Goal: Task Accomplishment & Management: Manage account settings

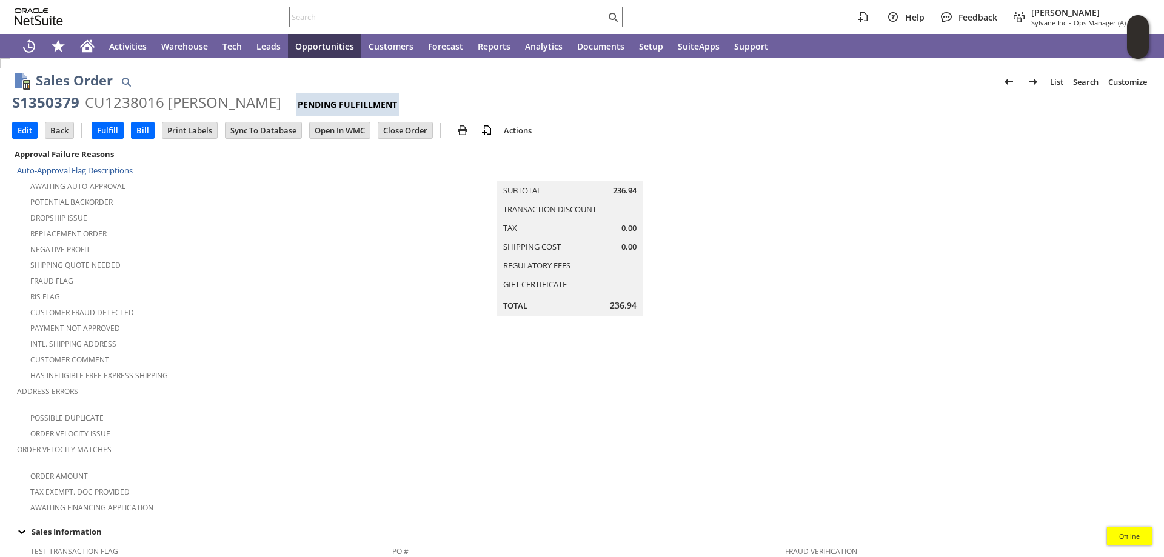
scroll to position [0, 258]
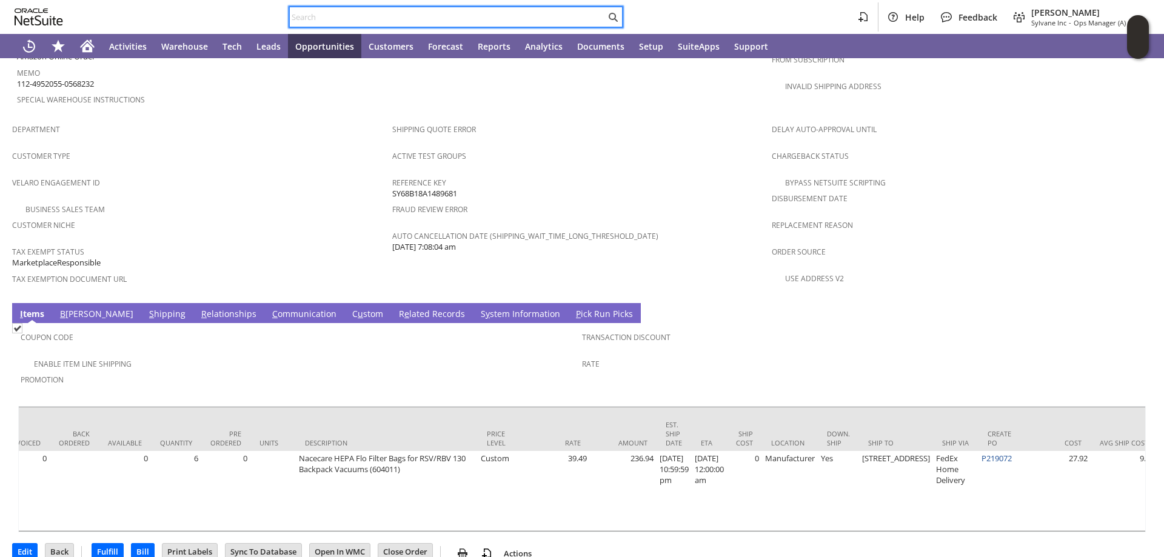
click at [324, 22] on input "text" at bounding box center [448, 17] width 316 height 15
paste input "111-7797240-9977047"
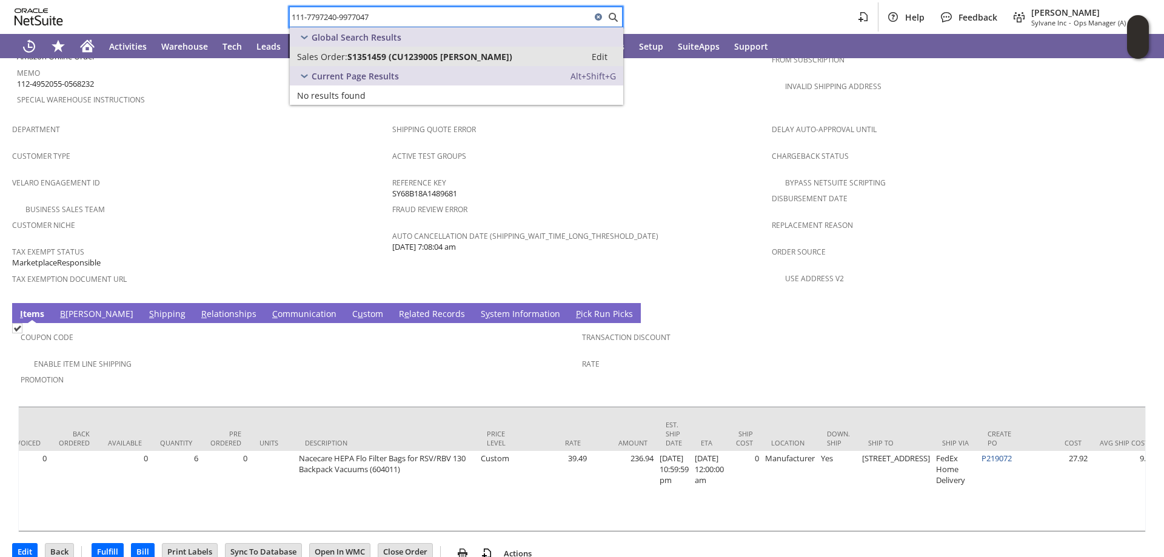
type input "111-7797240-9977047"
click at [352, 53] on span "S1351459 (CU1239005 Conor Henderson)" at bounding box center [429, 57] width 165 height 12
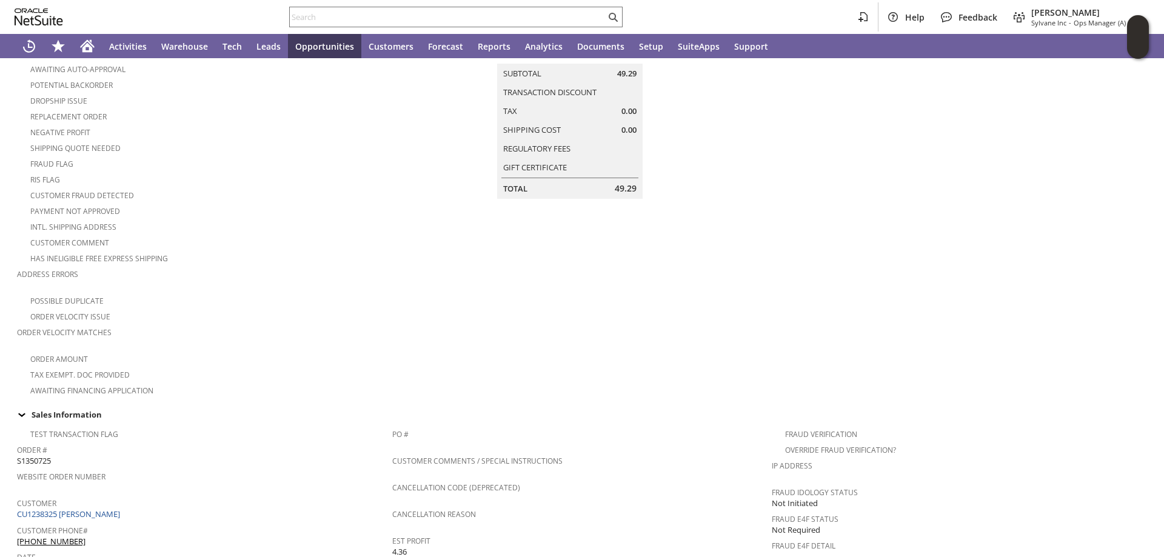
scroll to position [43, 0]
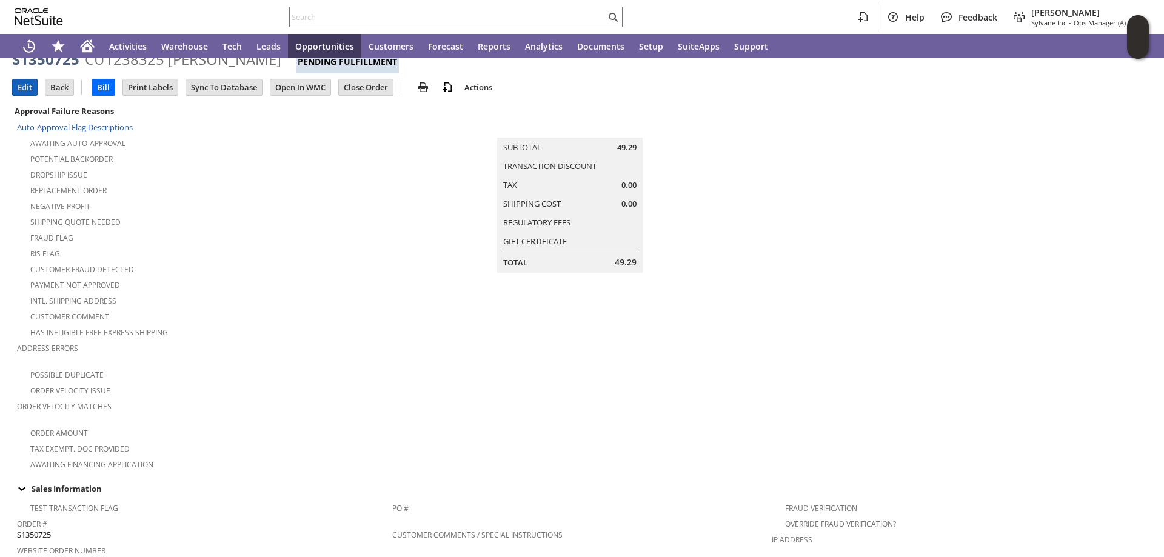
click at [21, 85] on input "Edit" at bounding box center [25, 87] width 24 height 16
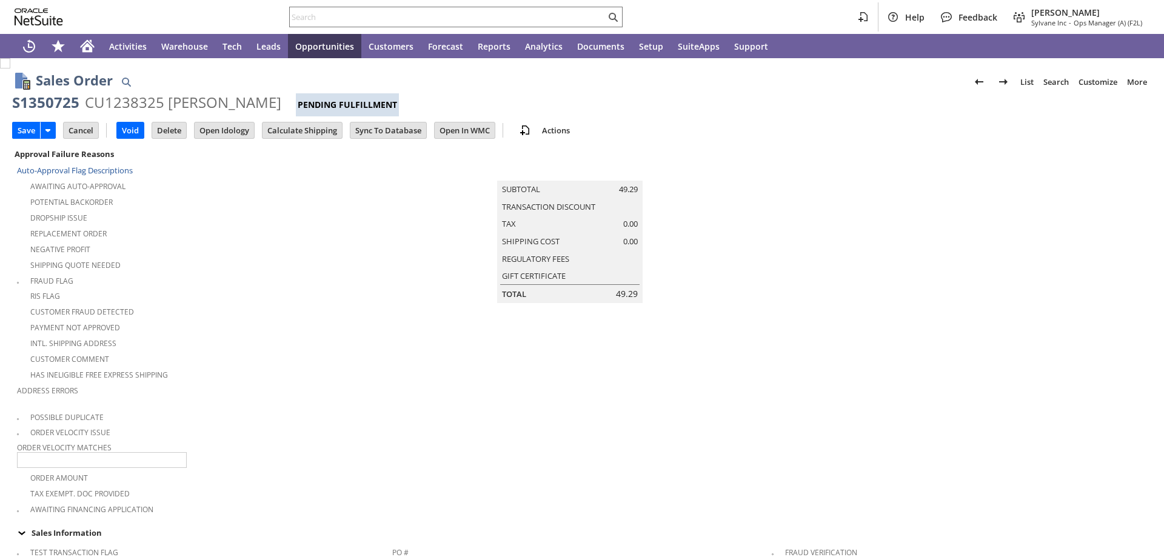
type input "Add"
type input "Copy Previous"
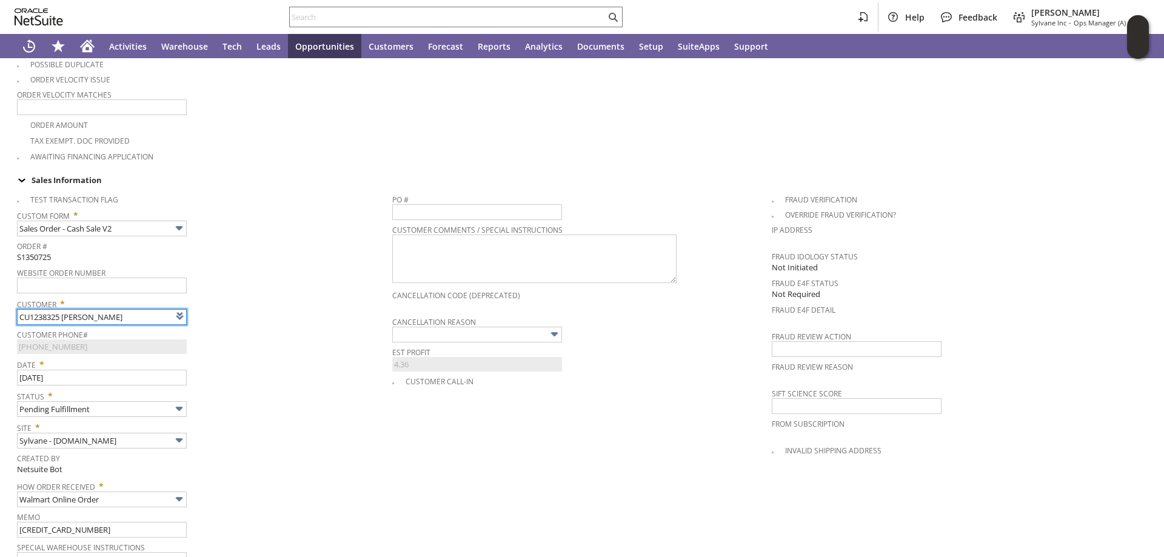
type input "Intelligent Recommendations ⁰"
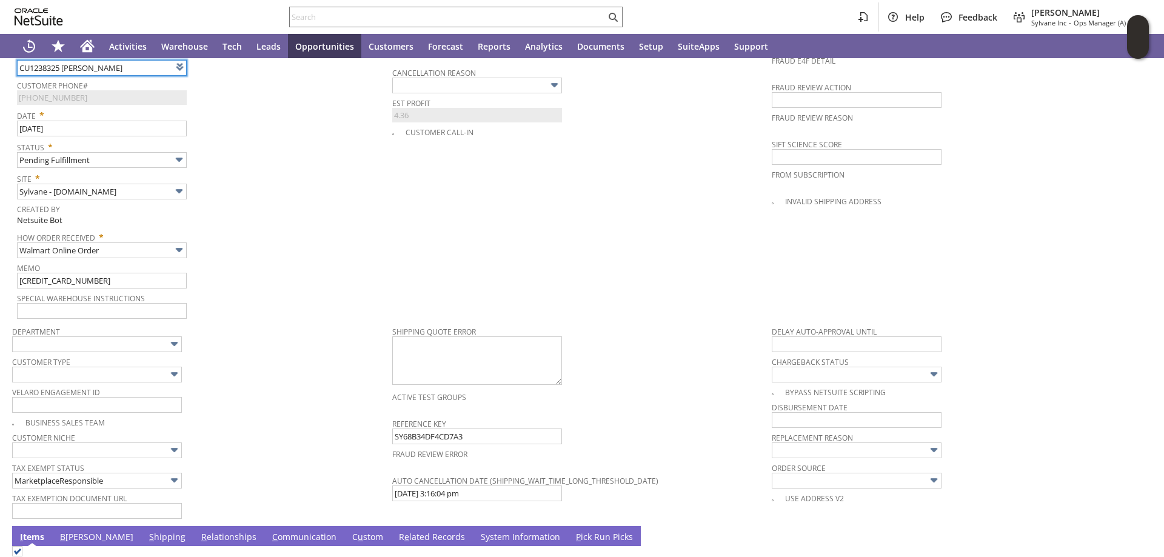
scroll to position [535, 0]
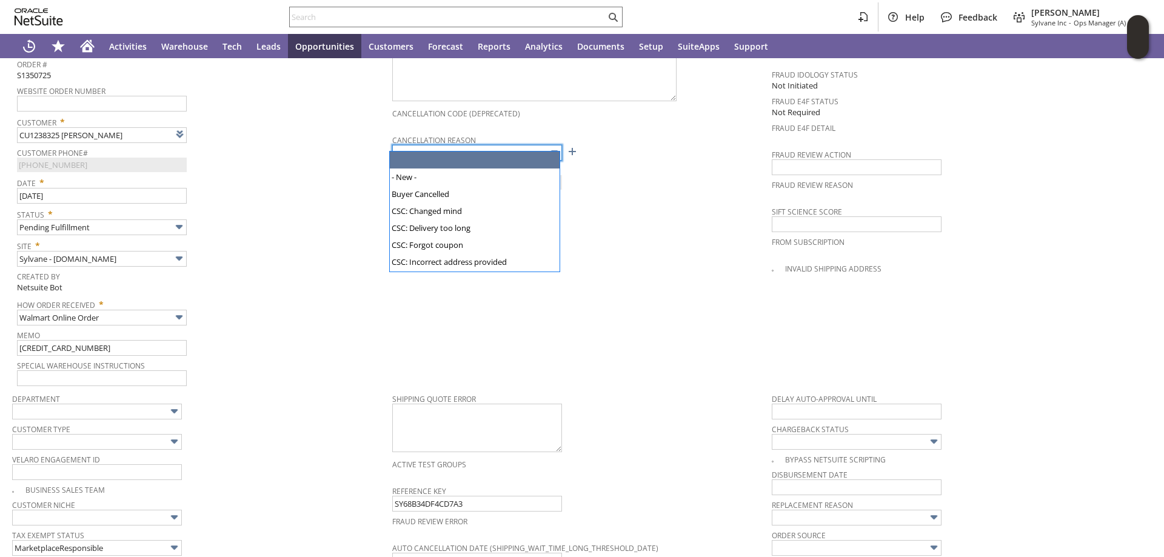
click at [507, 145] on input "text" at bounding box center [477, 153] width 170 height 16
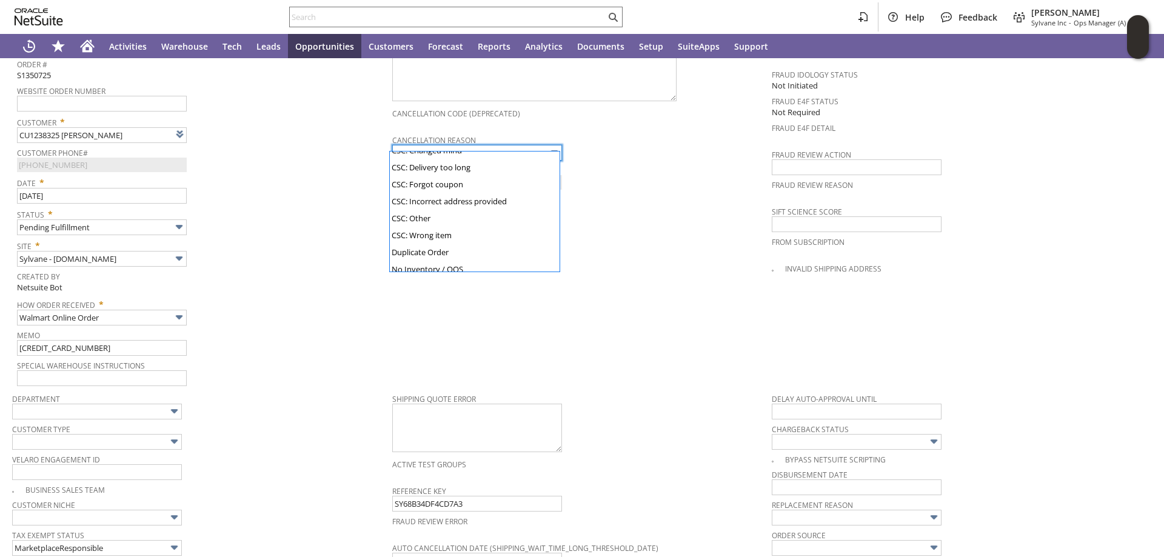
scroll to position [121, 0]
type input "No Inventory / OOS"
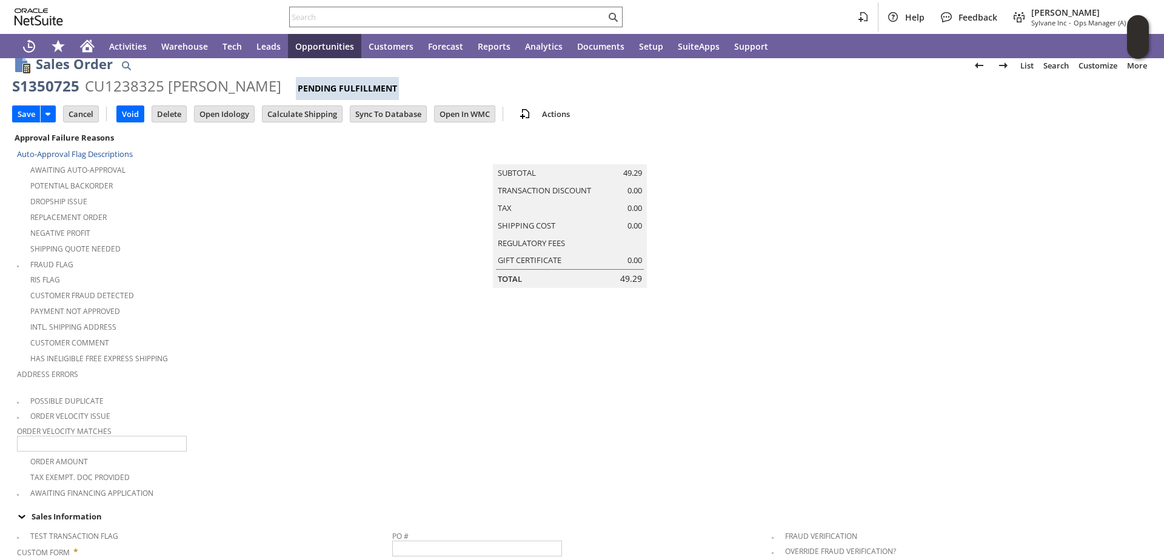
scroll to position [0, 0]
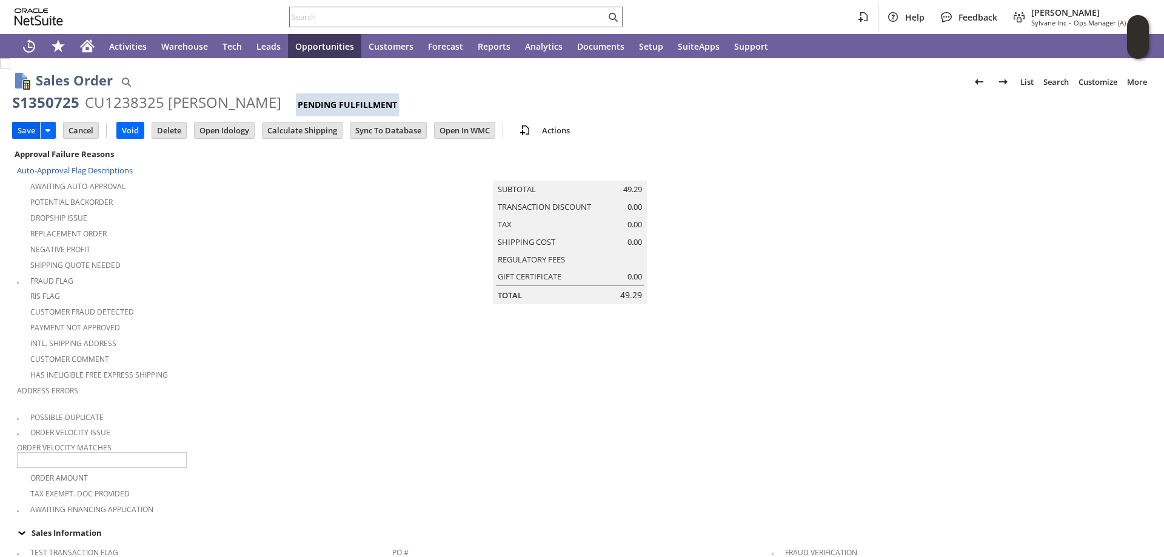
click at [25, 127] on input "Save" at bounding box center [26, 130] width 27 height 16
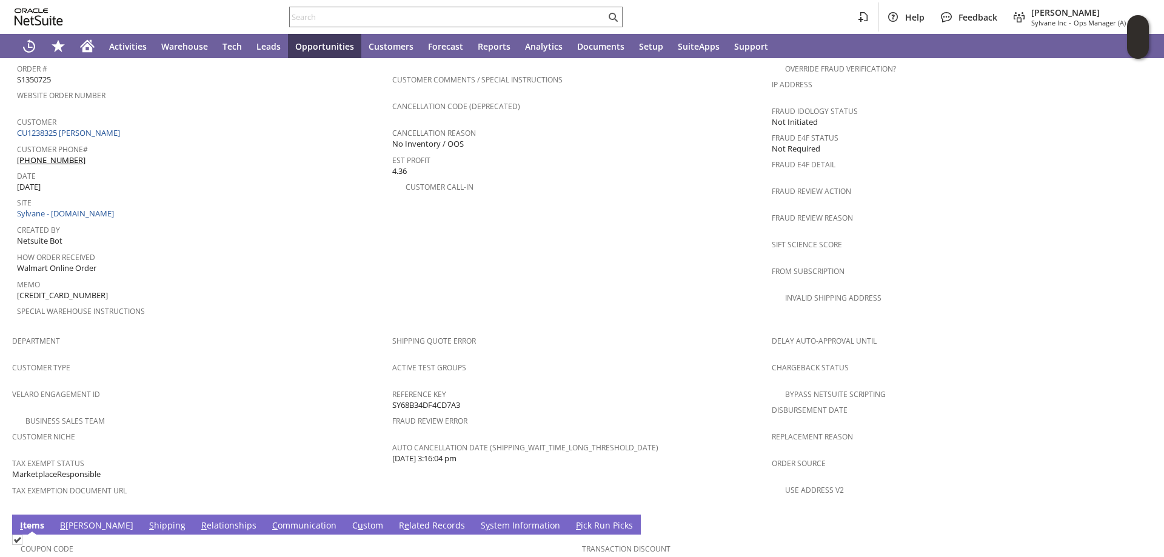
scroll to position [757, 0]
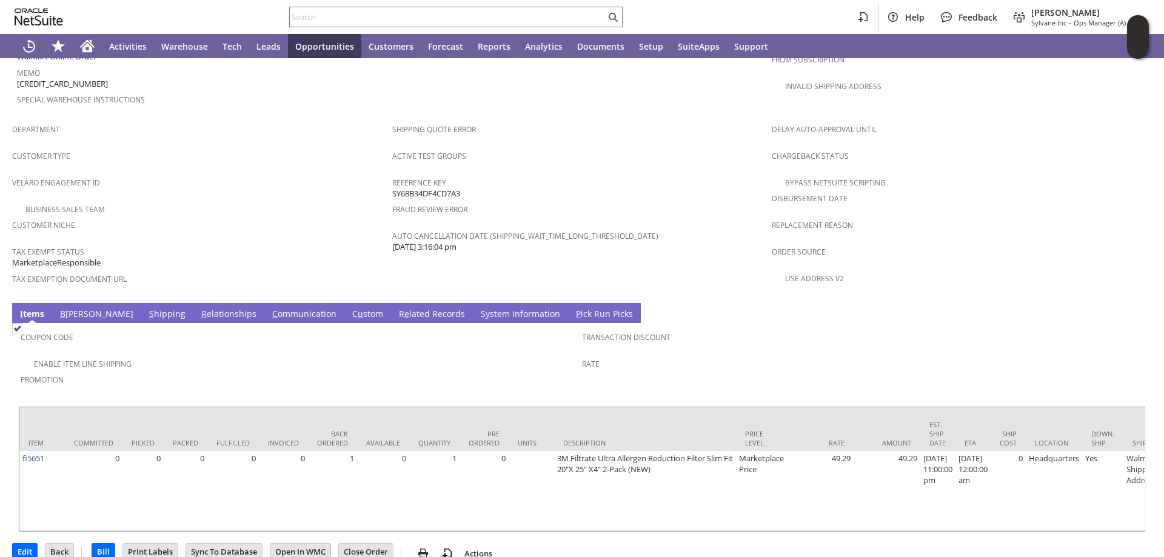
drag, startPoint x: 370, startPoint y: 532, endPoint x: 1144, endPoint y: 157, distance: 860.0
click at [370, 544] on input "Close Order" at bounding box center [366, 552] width 54 height 16
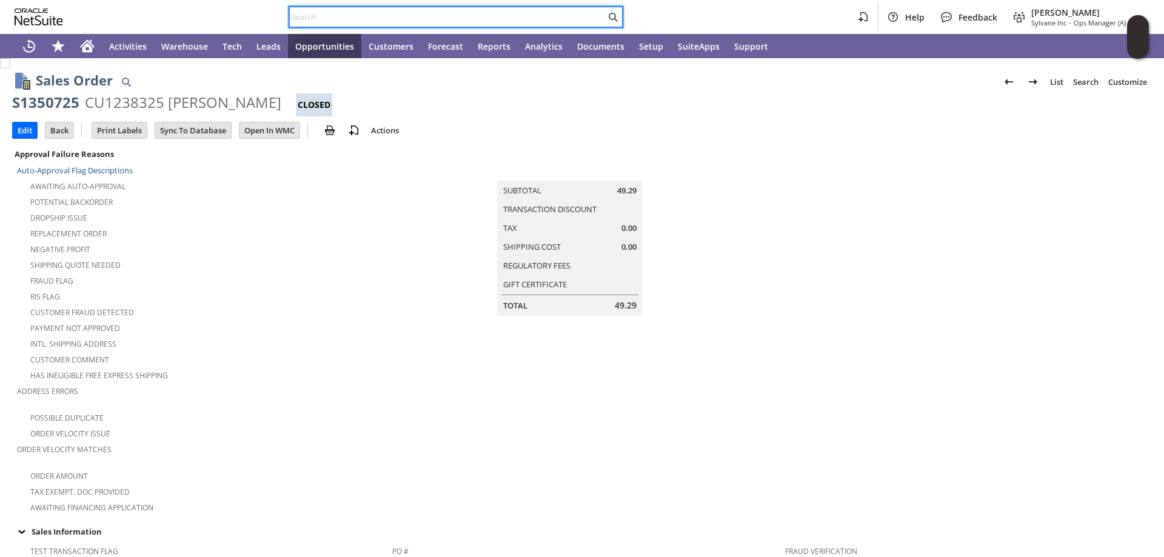
click at [325, 21] on input "text" at bounding box center [448, 17] width 316 height 15
paste input "200013496358052"
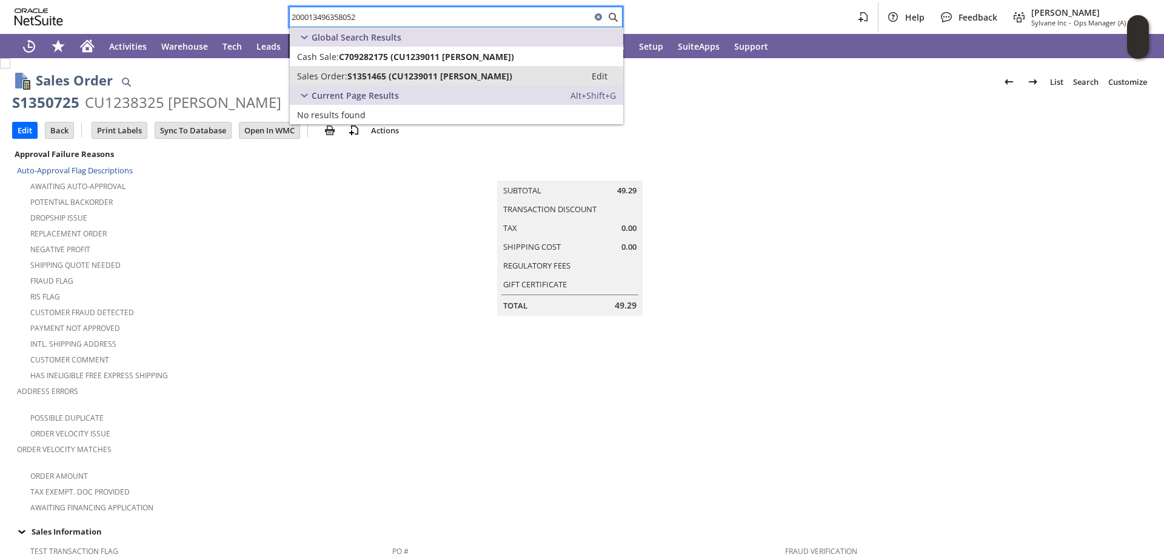
type input "200013496358052"
click at [396, 73] on span "S1351465 (CU1239011 Bret Palmer)" at bounding box center [429, 76] width 165 height 12
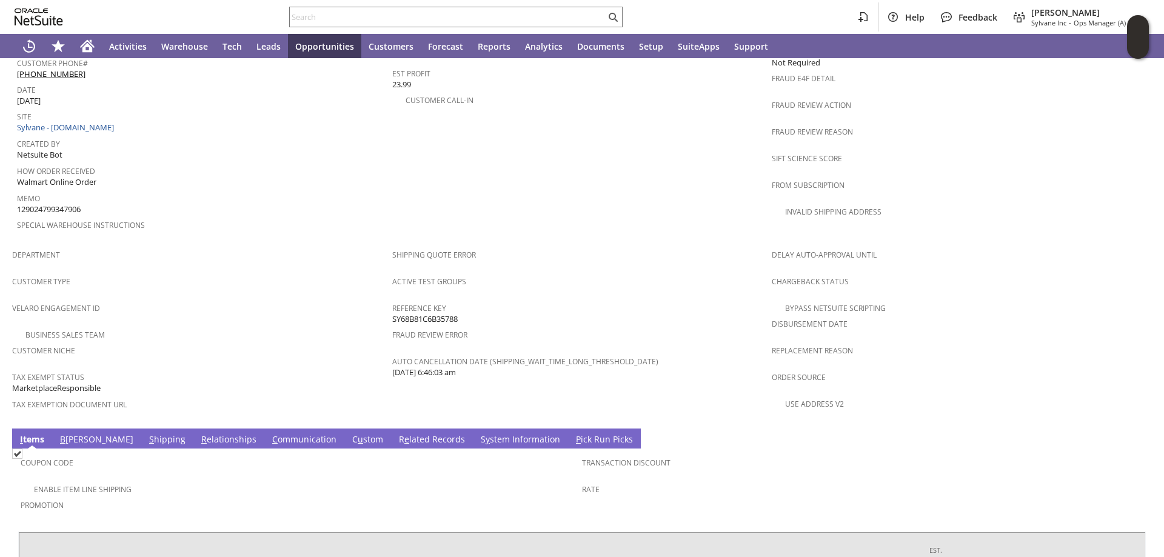
scroll to position [699, 0]
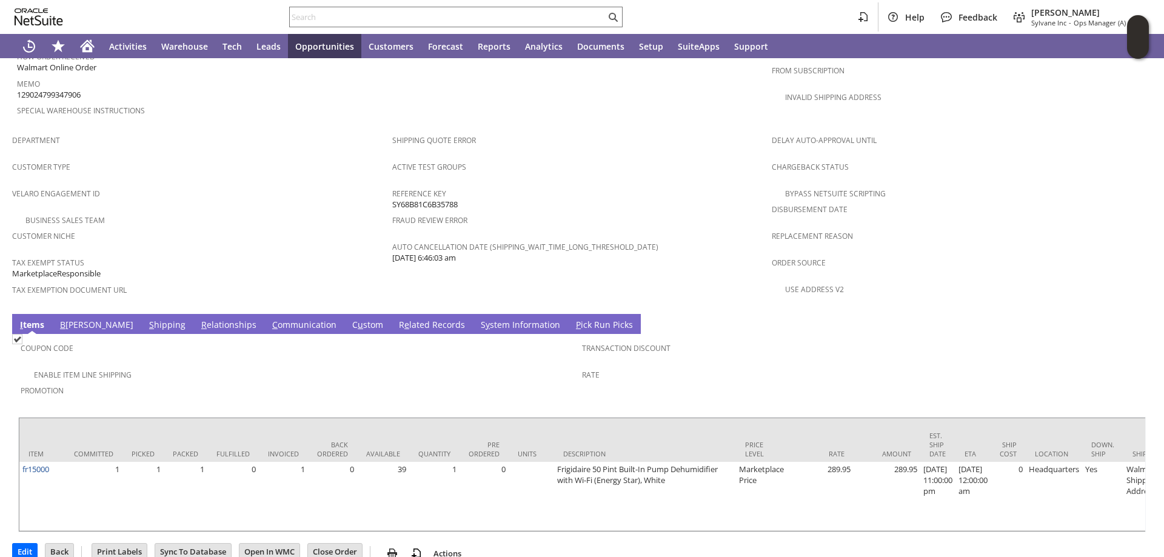
click at [146, 319] on link "S hipping" at bounding box center [167, 325] width 42 height 13
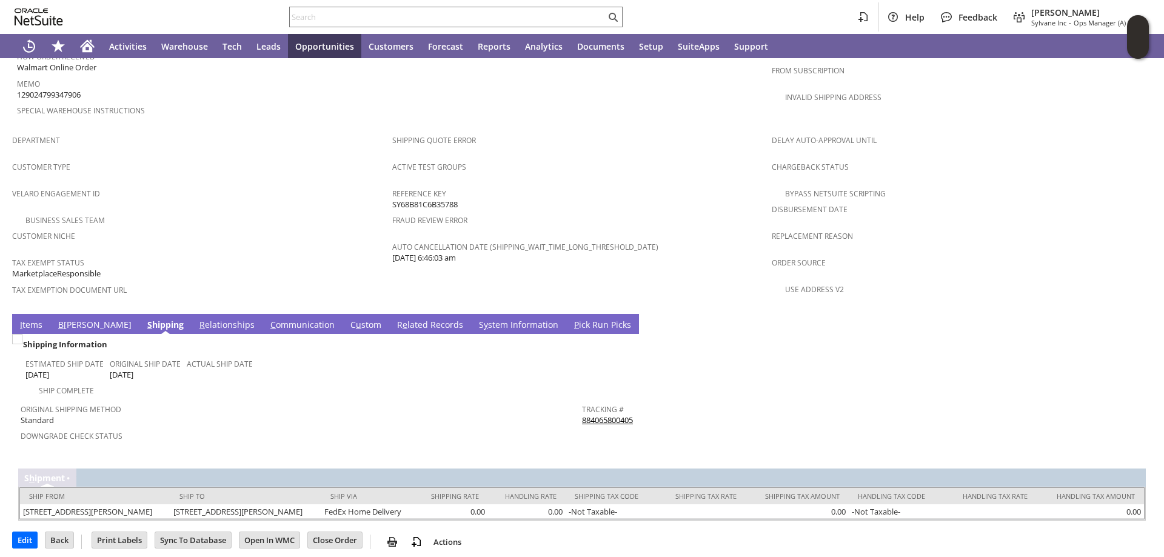
scroll to position [698, 0]
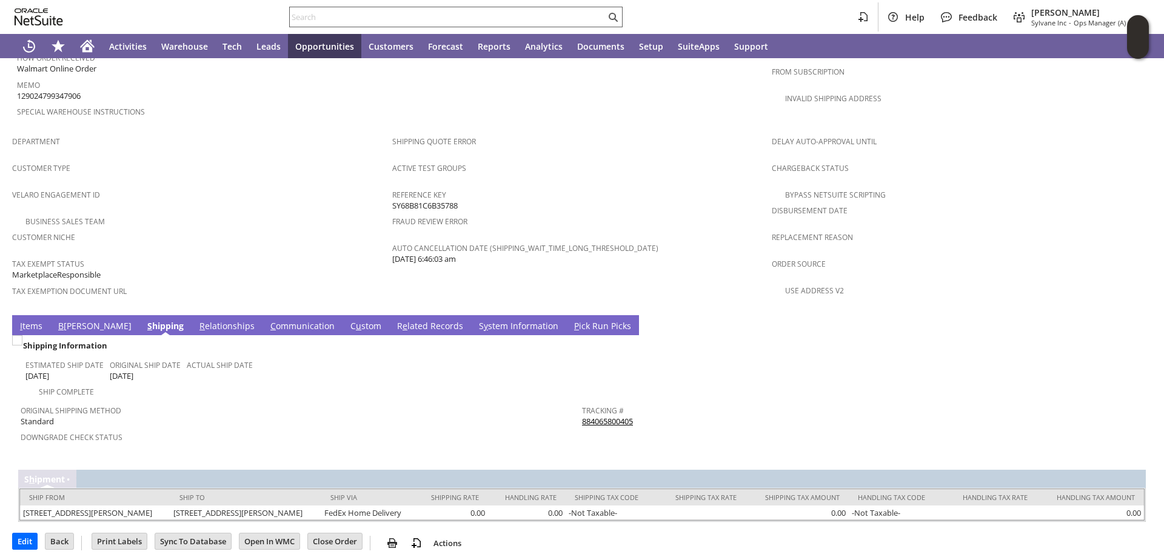
click at [327, 20] on input "text" at bounding box center [448, 17] width 316 height 15
paste input "112-4952055-0568232"
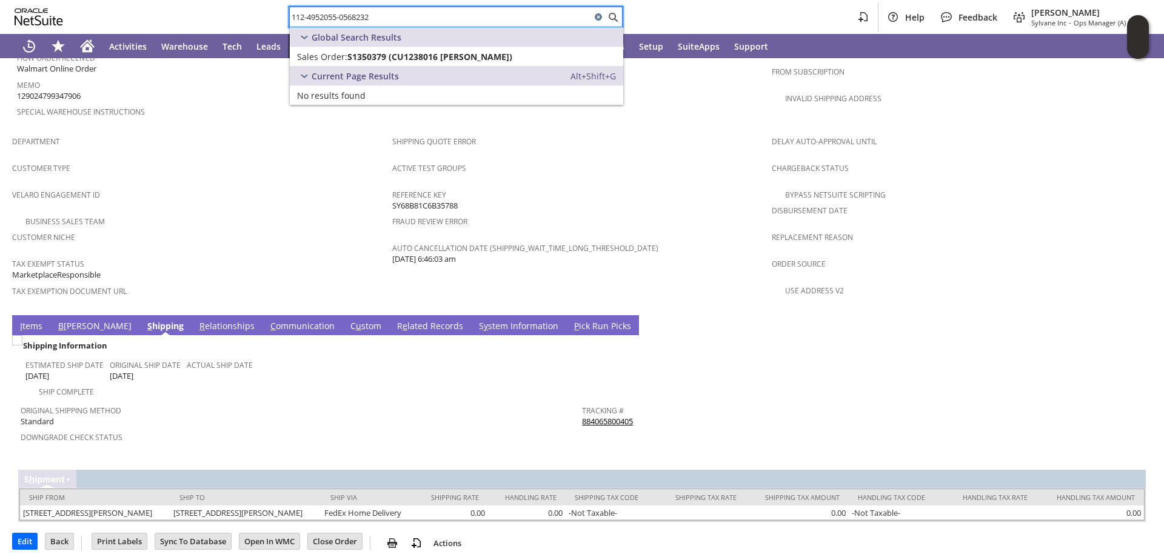
type input "112-4952055-0568232"
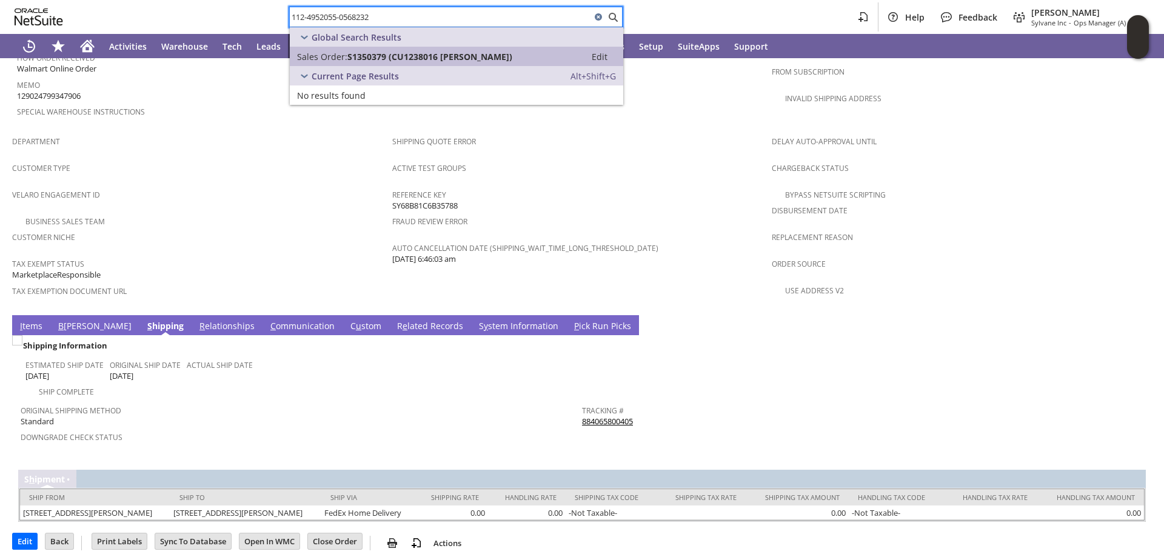
click at [386, 56] on span "S1350379 (CU1238016 John Arnouts)" at bounding box center [429, 57] width 165 height 12
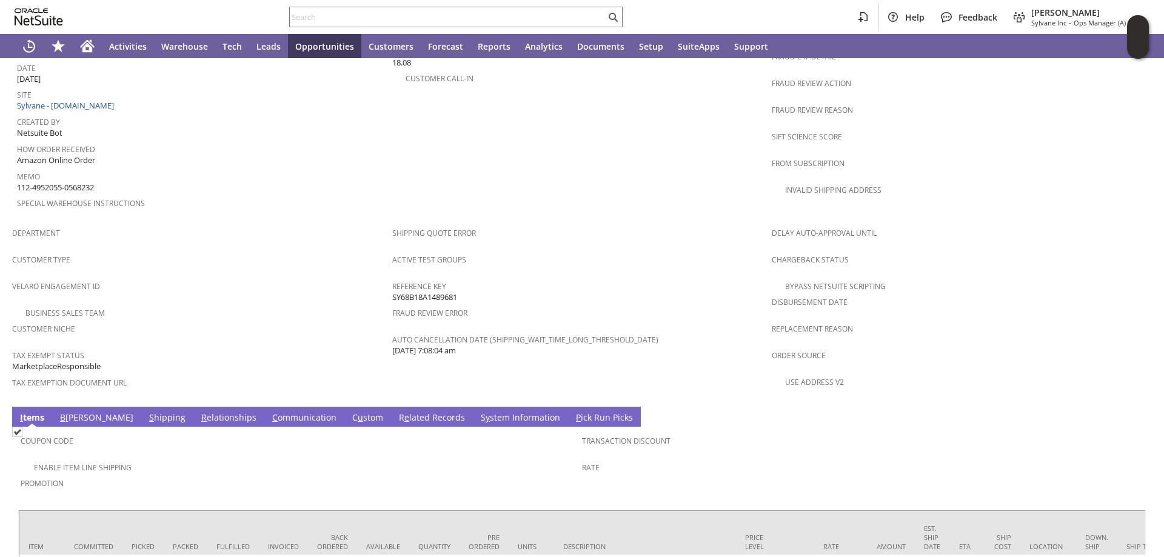
scroll to position [710, 0]
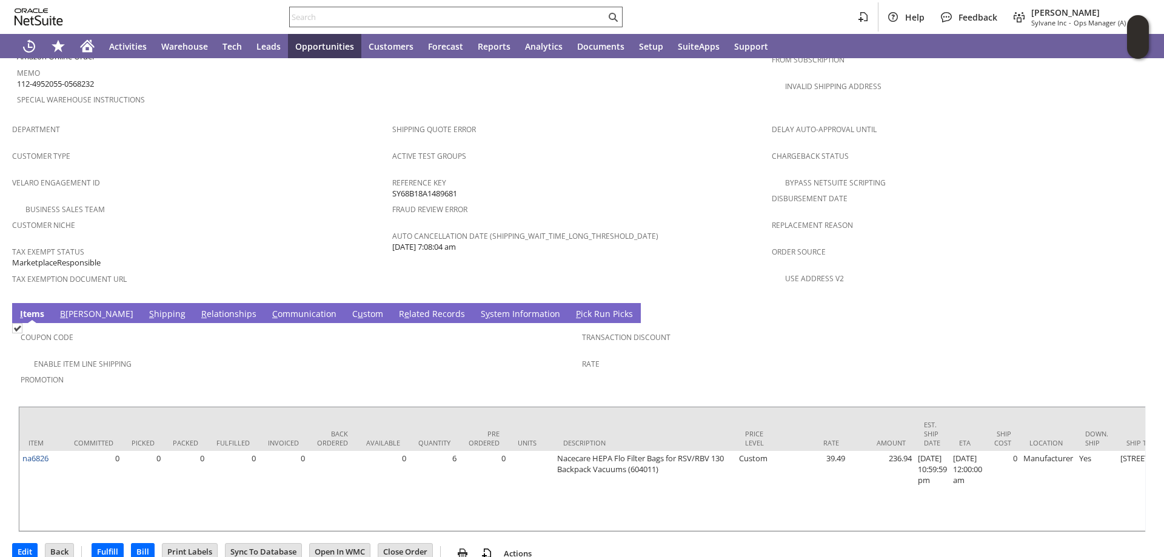
click at [330, 24] on input "text" at bounding box center [448, 17] width 316 height 15
paste input "113-1592561-3580226"
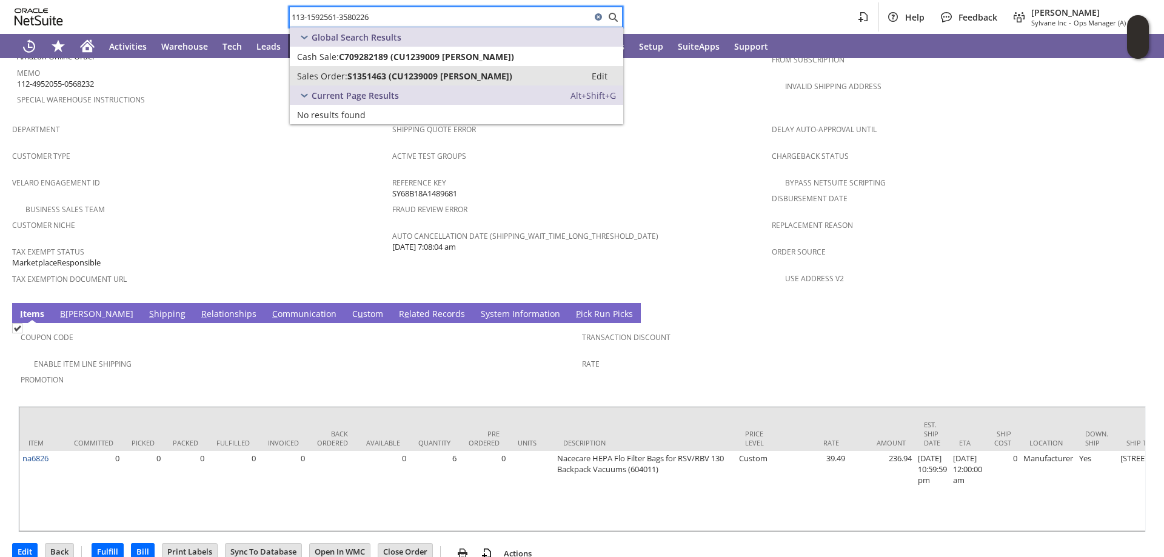
type input "113-1592561-3580226"
click at [406, 75] on span "S1351463 (CU1239009 [PERSON_NAME])" at bounding box center [429, 76] width 165 height 12
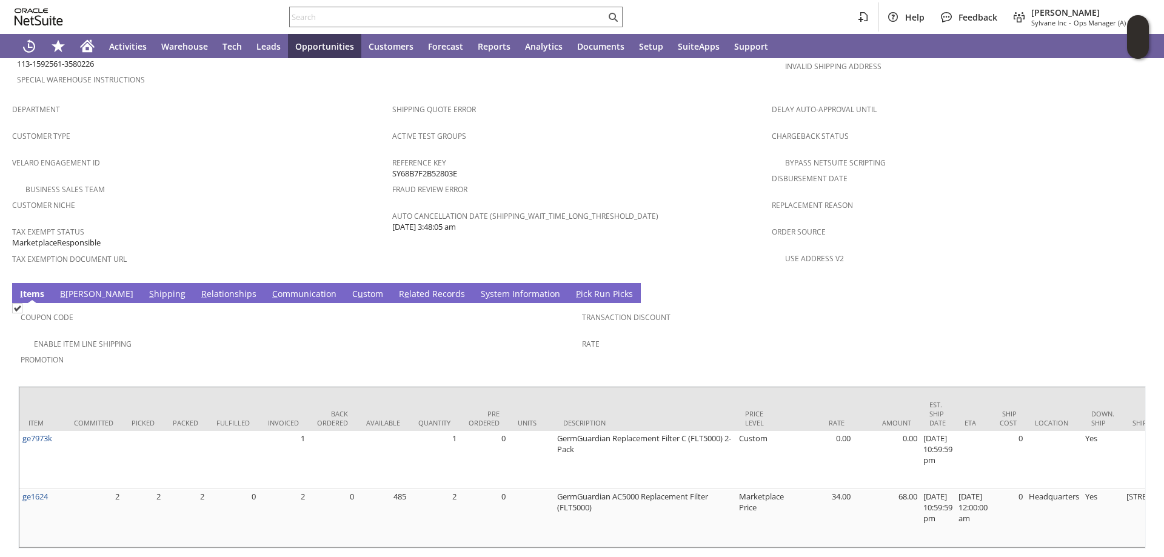
scroll to position [746, 0]
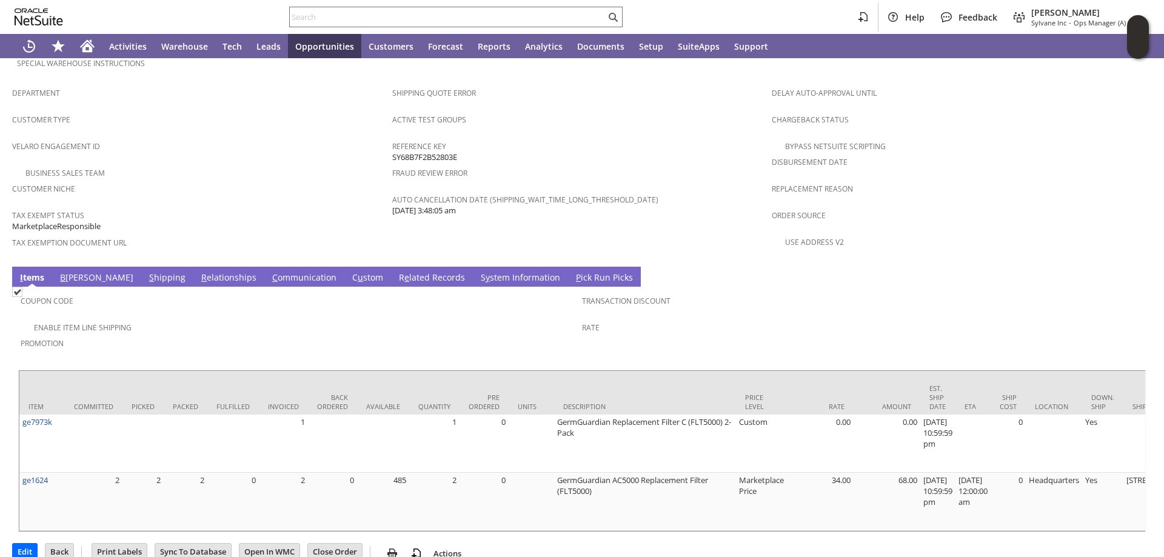
click at [146, 272] on link "S hipping" at bounding box center [167, 278] width 42 height 13
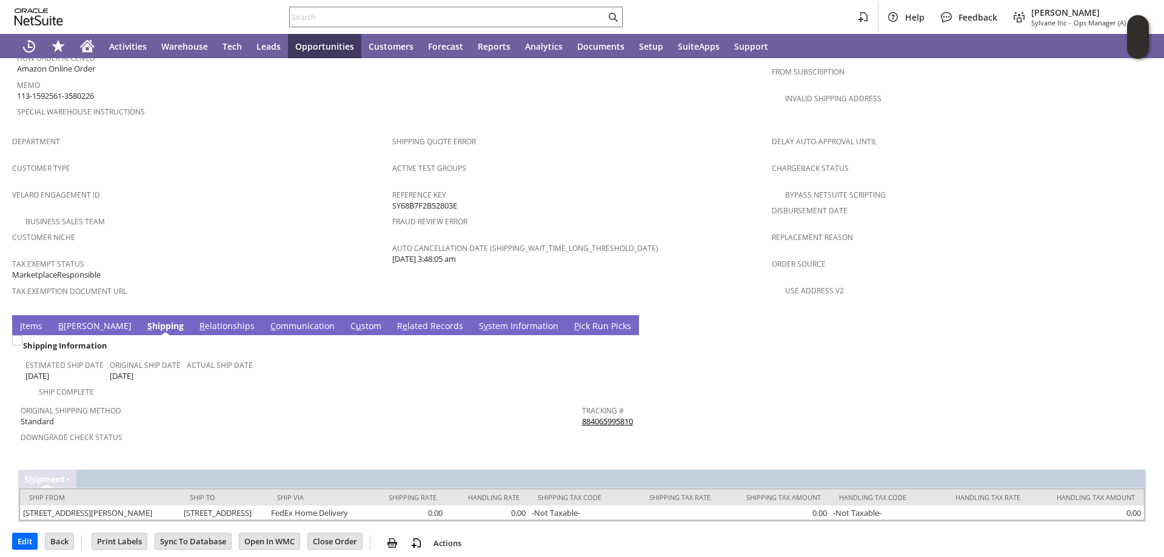
click at [476, 320] on link "S y stem Information" at bounding box center [518, 326] width 85 height 13
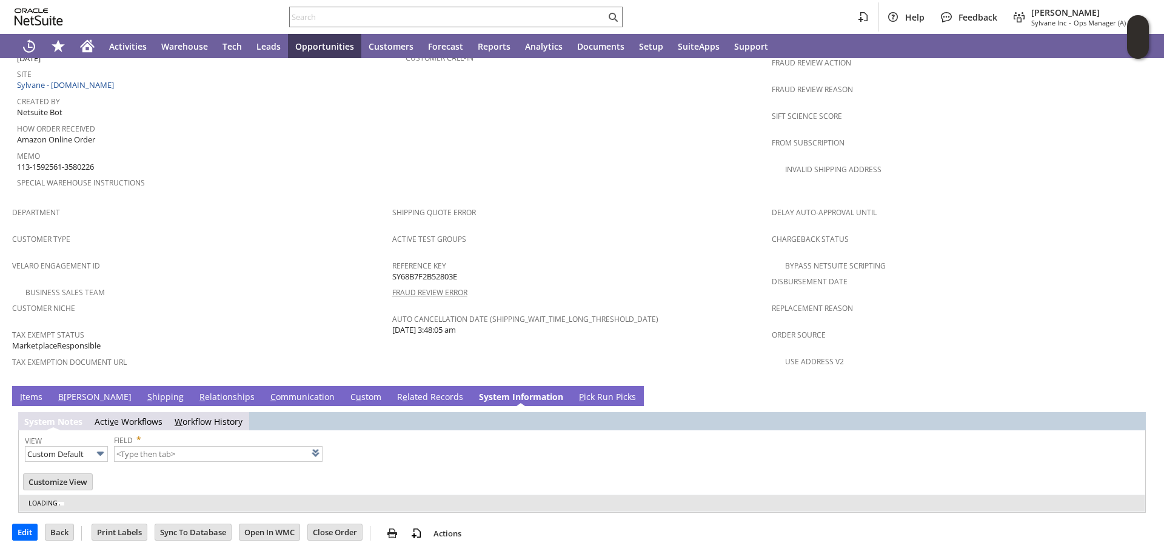
scroll to position [599, 0]
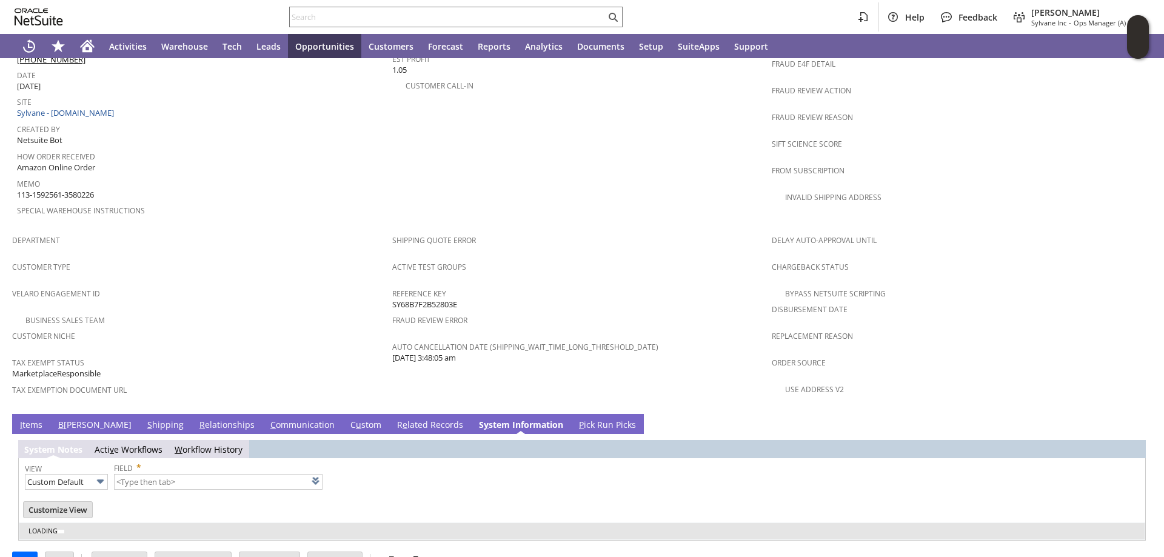
type input "1 to 25 of 79"
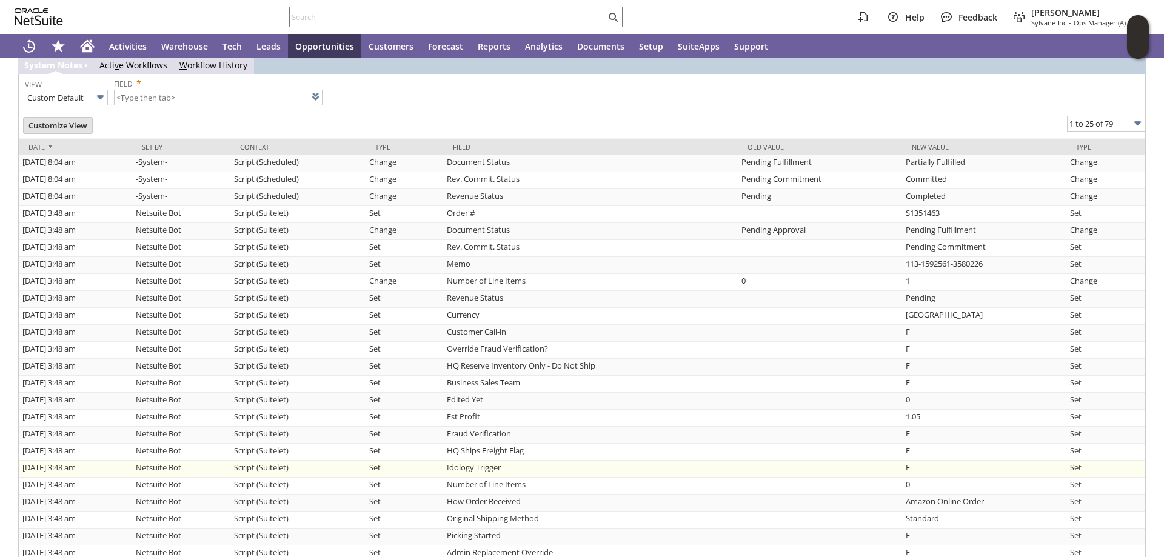
scroll to position [1001, 0]
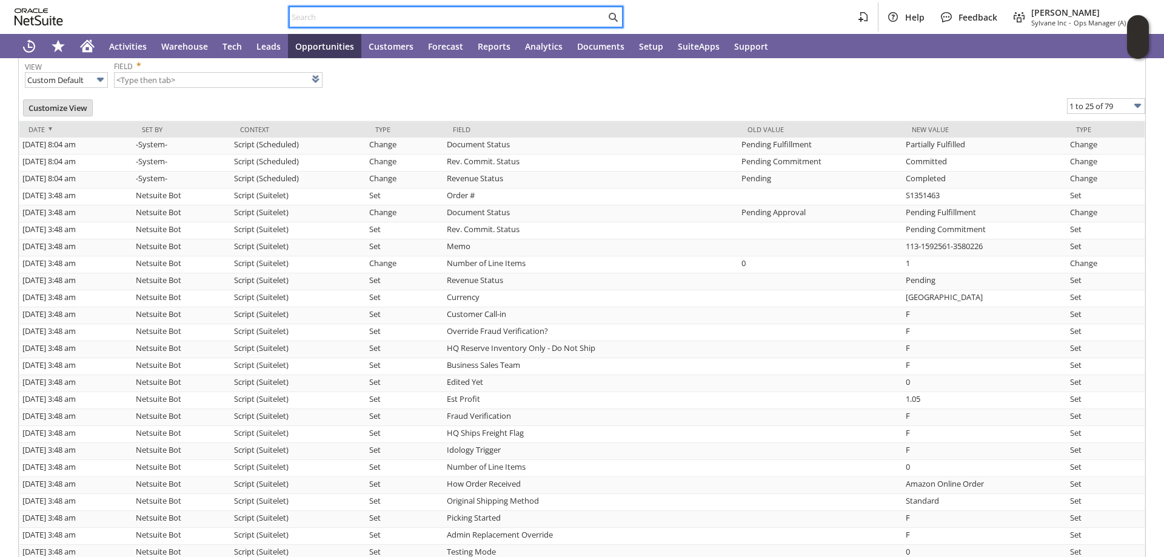
click at [330, 16] on input "text" at bounding box center [448, 17] width 316 height 15
paste input "111-7797240-9977047"
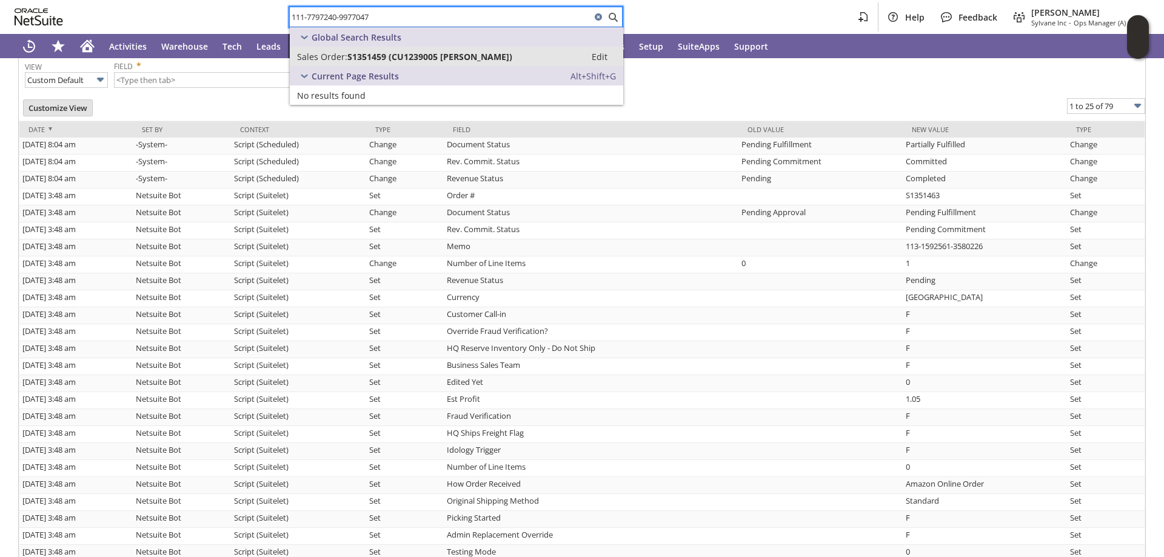
type input "111-7797240-9977047"
click at [404, 53] on span "S1351459 (CU1239005 Conor Henderson)" at bounding box center [429, 57] width 165 height 12
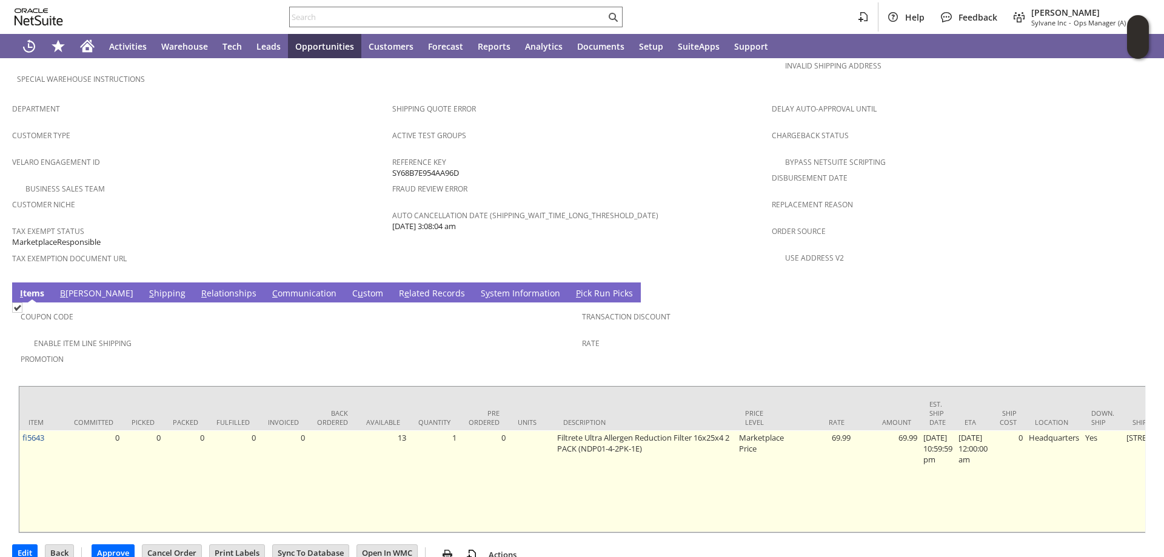
scroll to position [732, 0]
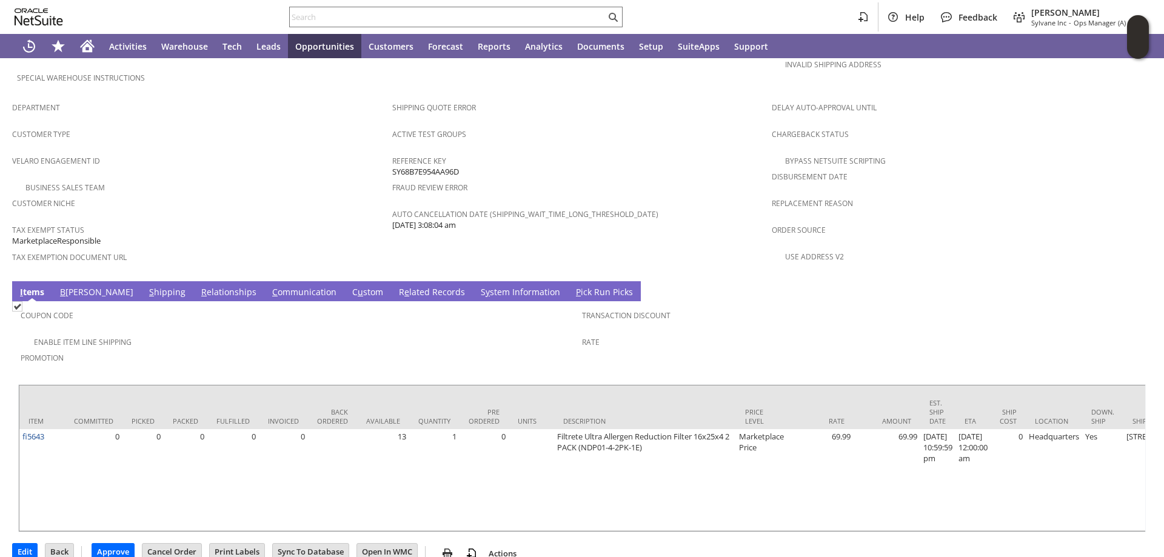
click at [478, 286] on link "S y stem Information" at bounding box center [520, 292] width 85 height 13
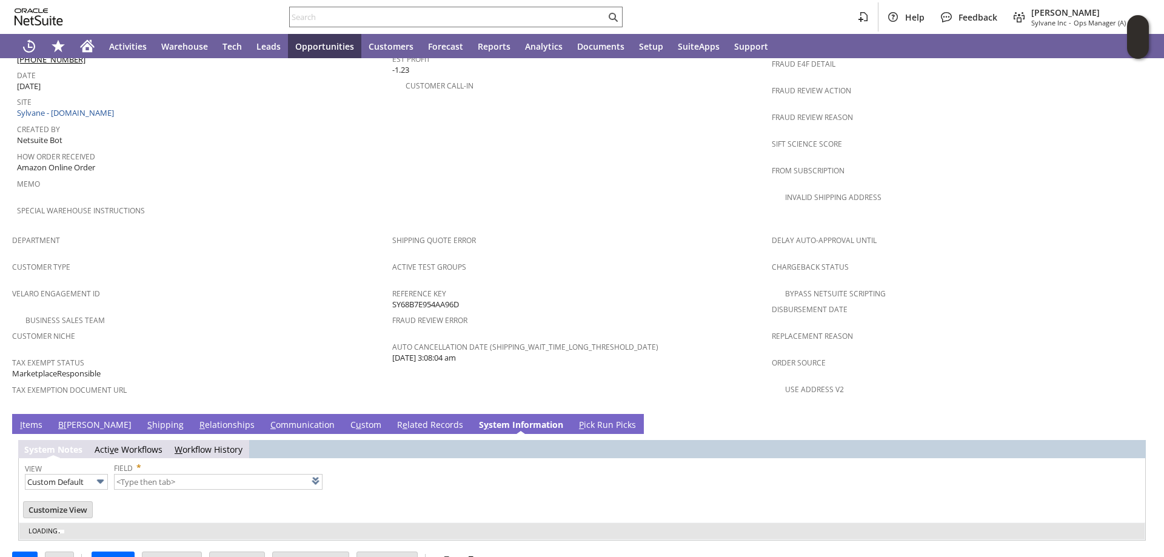
type input "1 to 25 of 75"
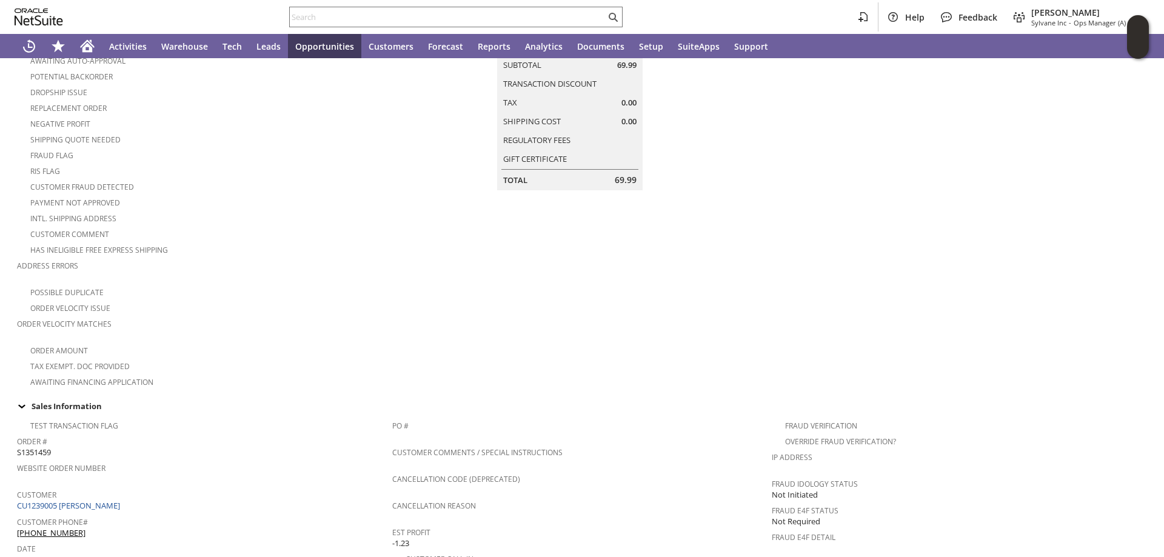
scroll to position [0, 0]
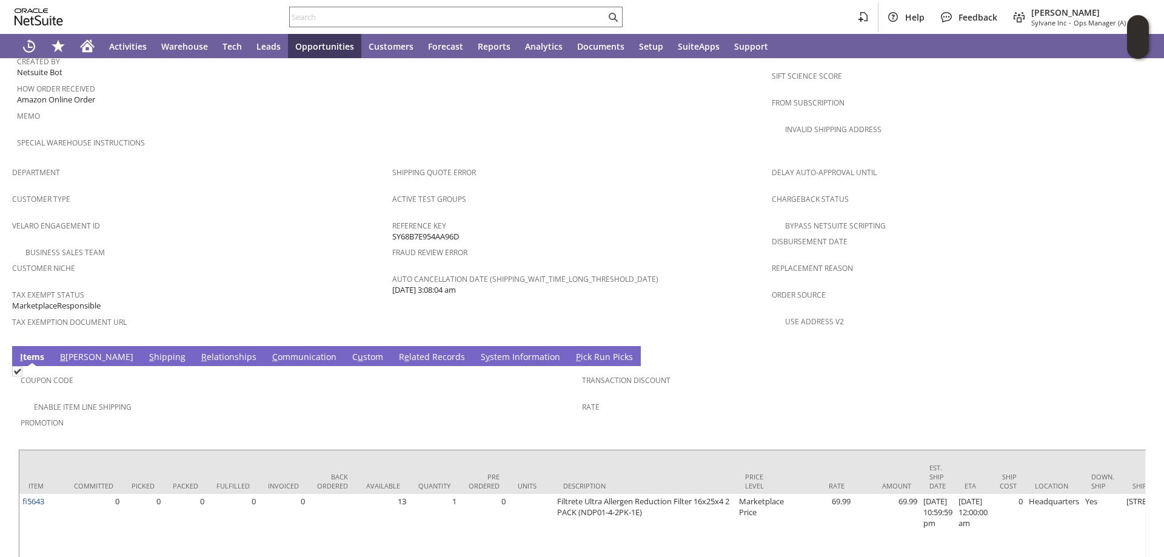
scroll to position [485, 0]
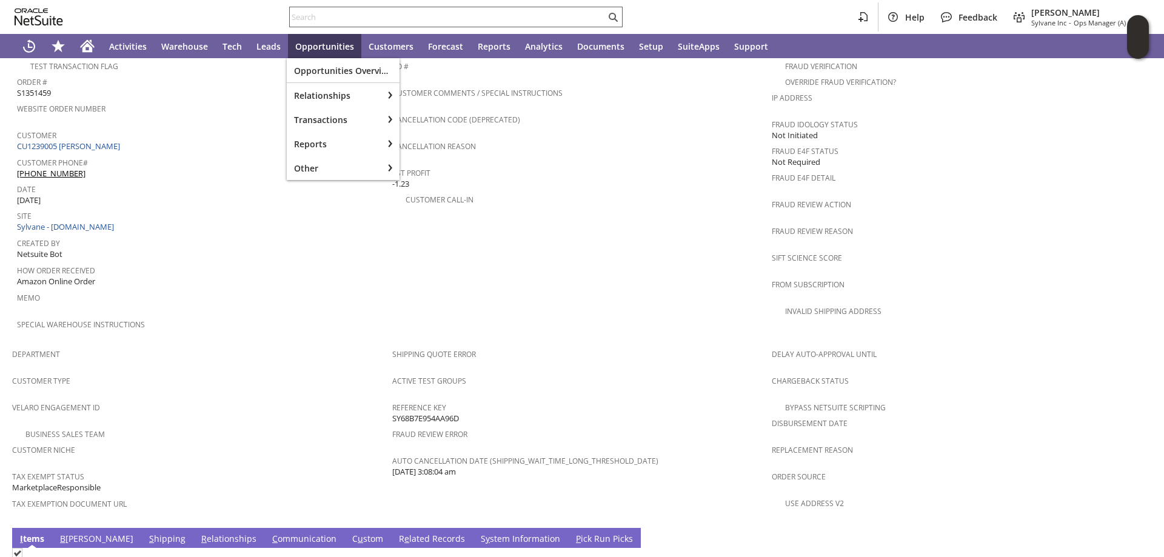
drag, startPoint x: 312, startPoint y: 7, endPoint x: 312, endPoint y: 15, distance: 7.3
click at [312, 8] on div at bounding box center [455, 17] width 333 height 21
click at [312, 15] on input "text" at bounding box center [448, 17] width 316 height 15
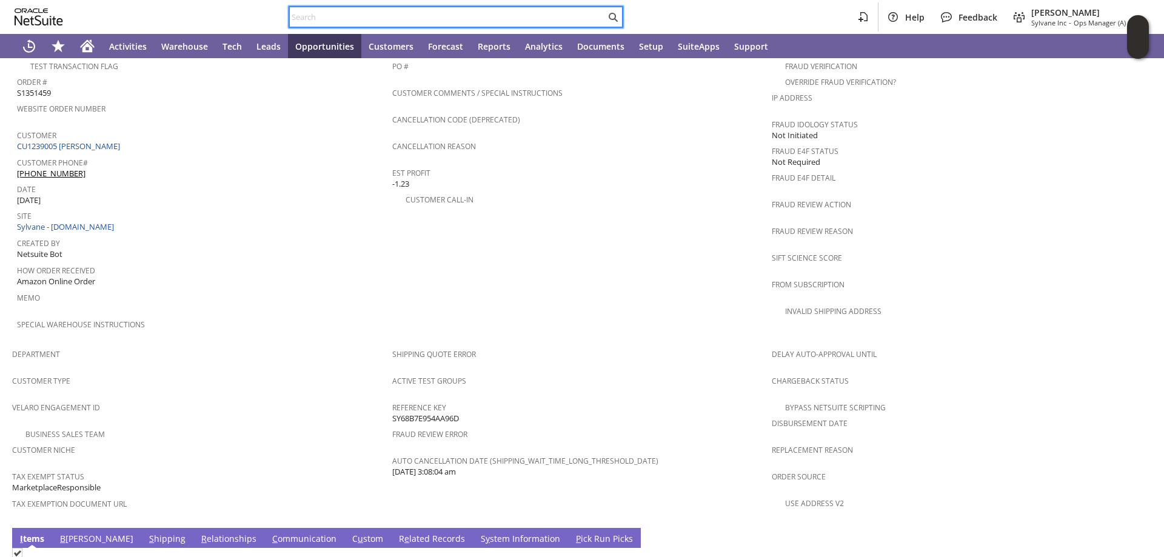
paste input "113-1592561-3580226"
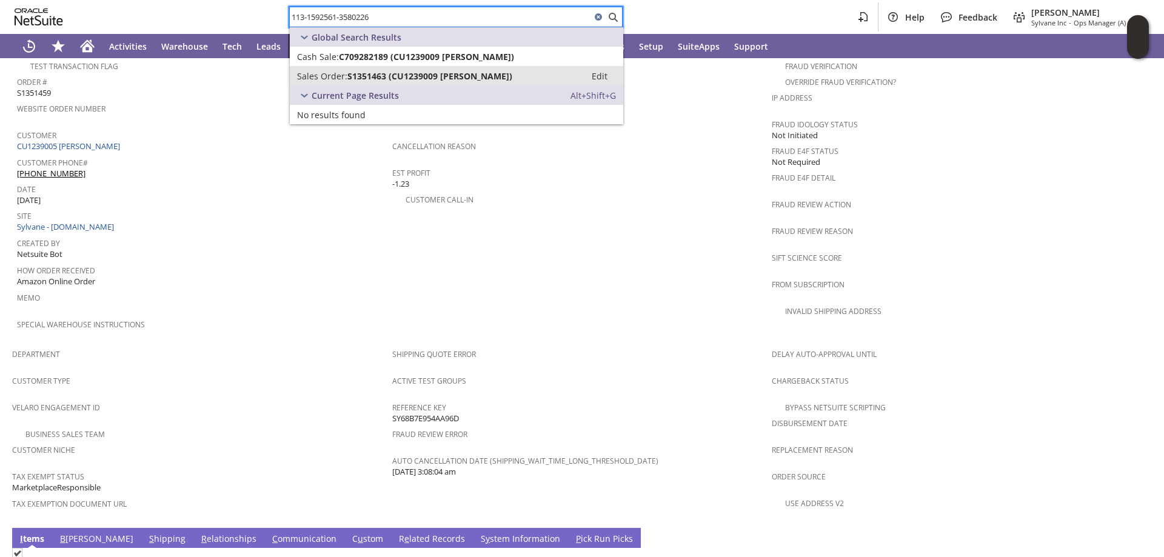
type input "113-1592561-3580226"
click at [392, 78] on span "S1351463 (CU1239009 Violet Edick)" at bounding box center [429, 76] width 165 height 12
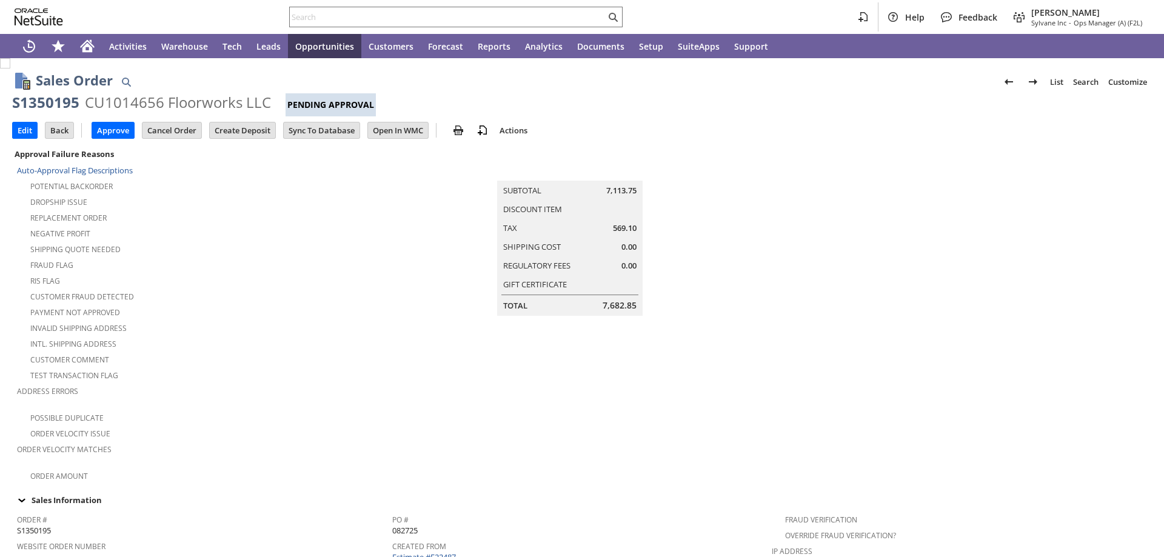
scroll to position [242, 0]
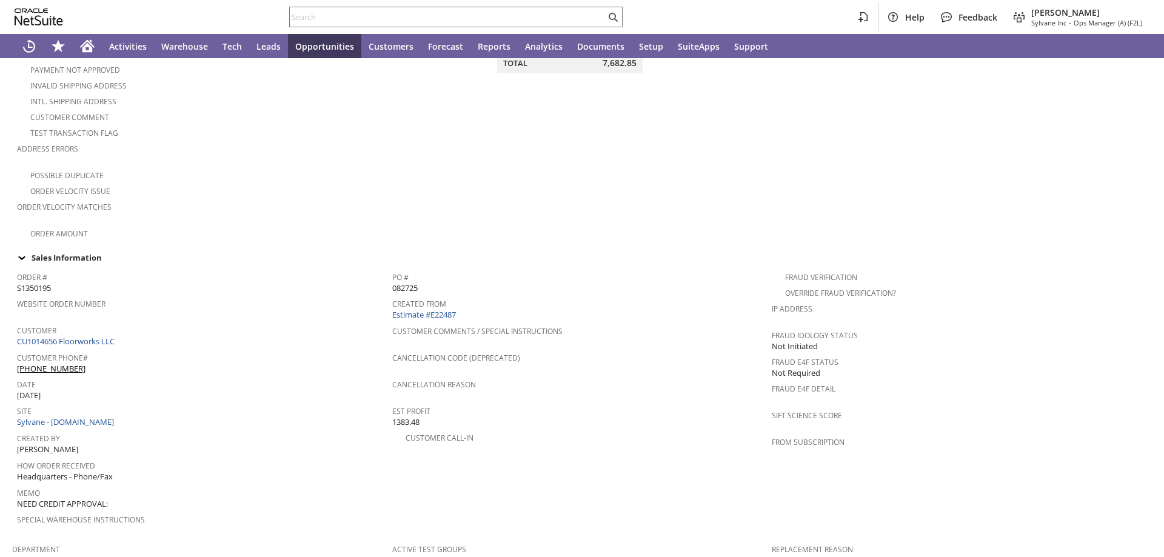
click at [32, 282] on span "S1350195" at bounding box center [34, 288] width 34 height 12
copy span "S1350195"
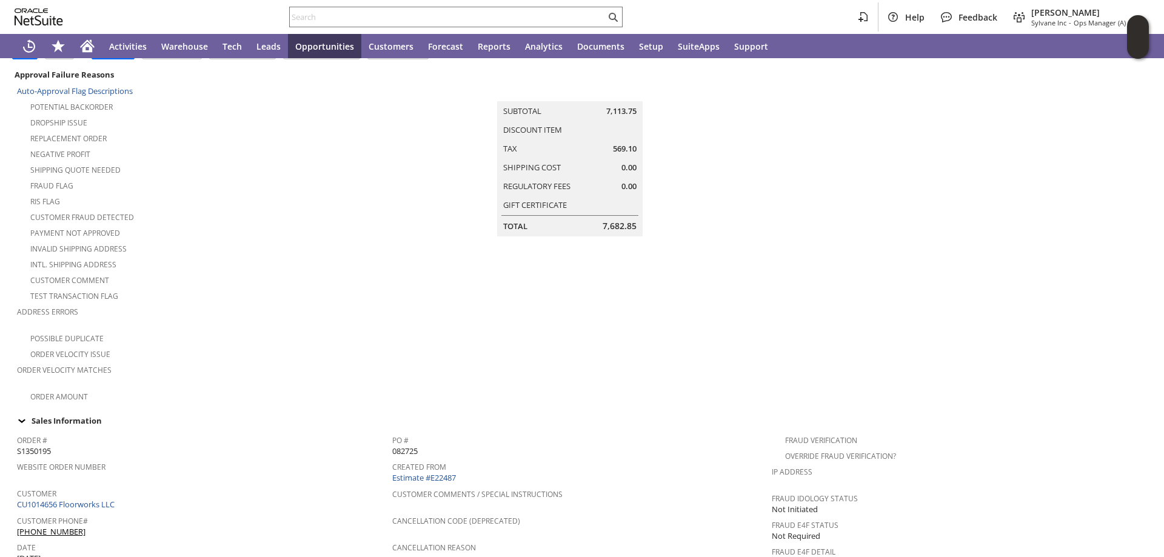
scroll to position [0, 0]
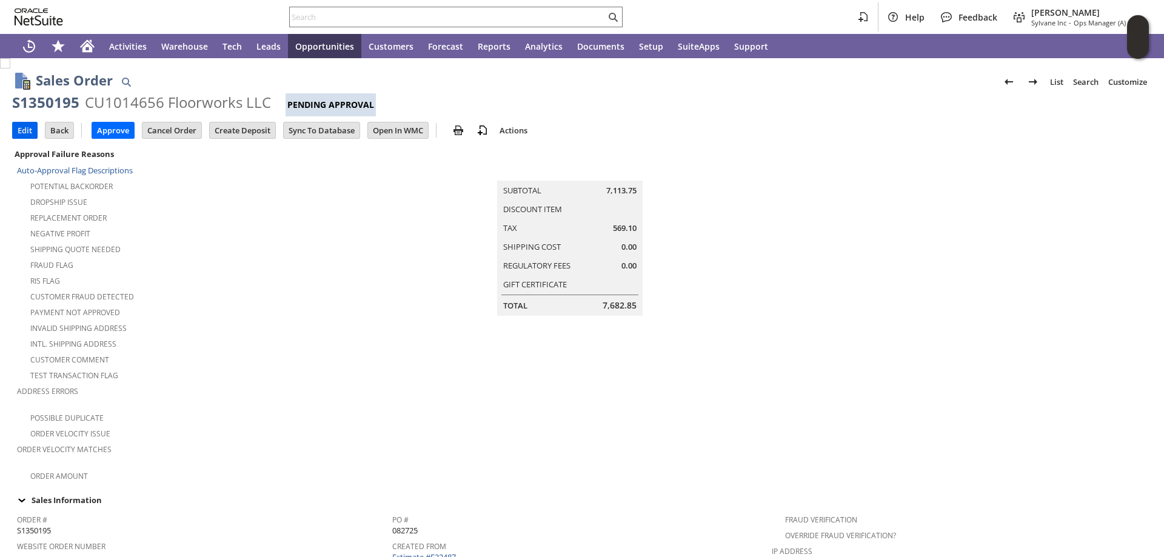
click at [28, 132] on input "Edit" at bounding box center [25, 130] width 24 height 16
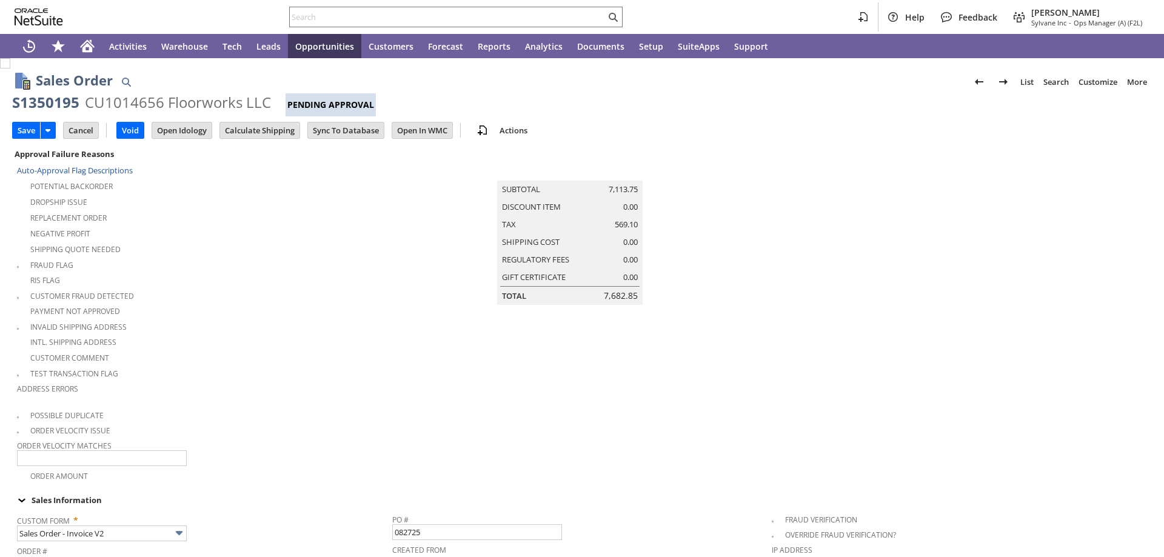
scroll to position [546, 0]
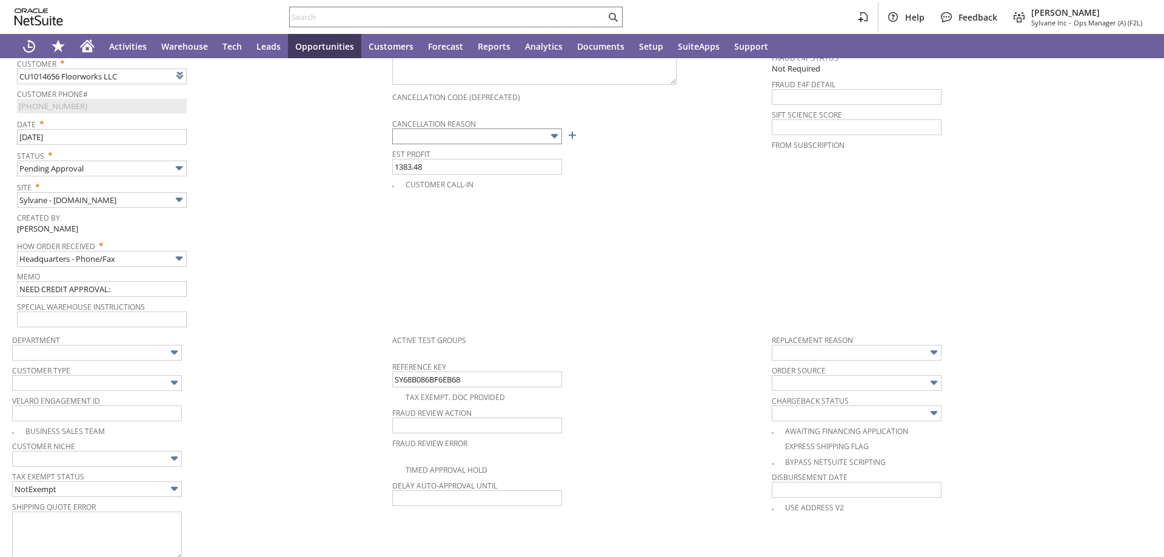
type input "Intelligent Recommendations¹⁰"
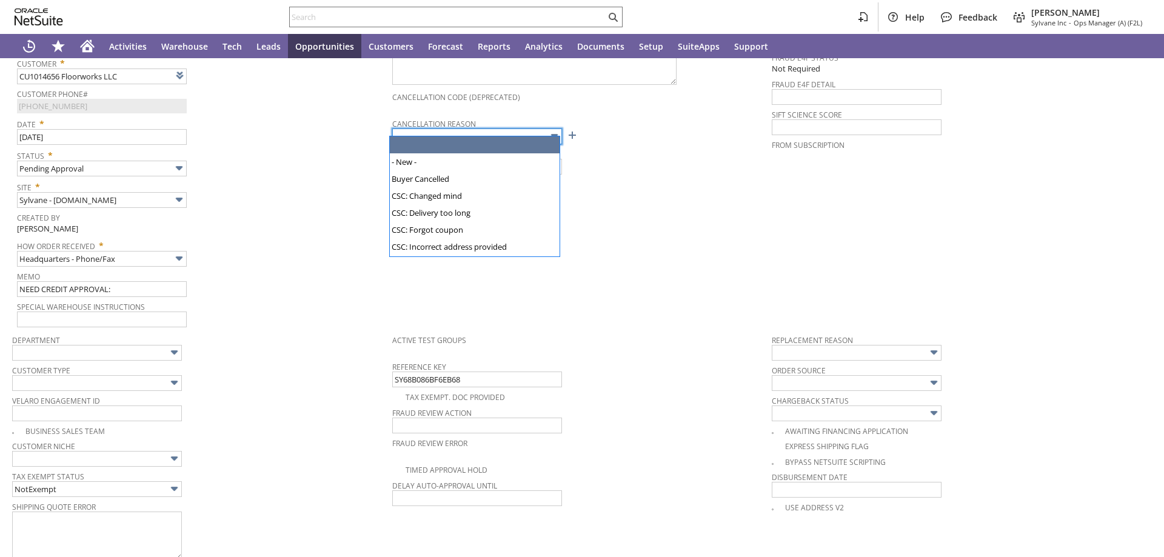
click at [454, 129] on input "text" at bounding box center [477, 137] width 170 height 16
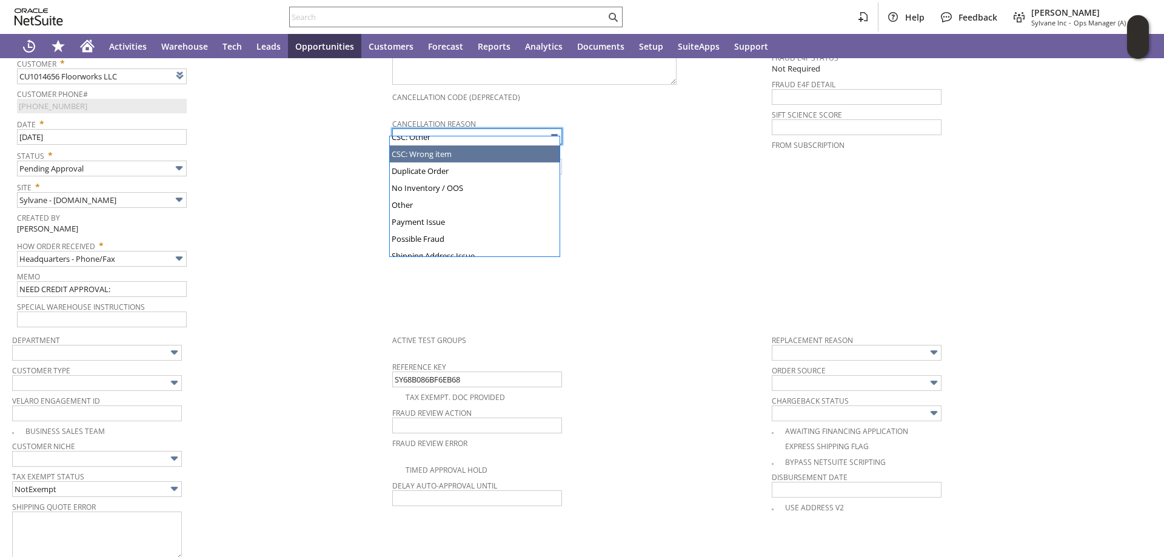
scroll to position [135, 0]
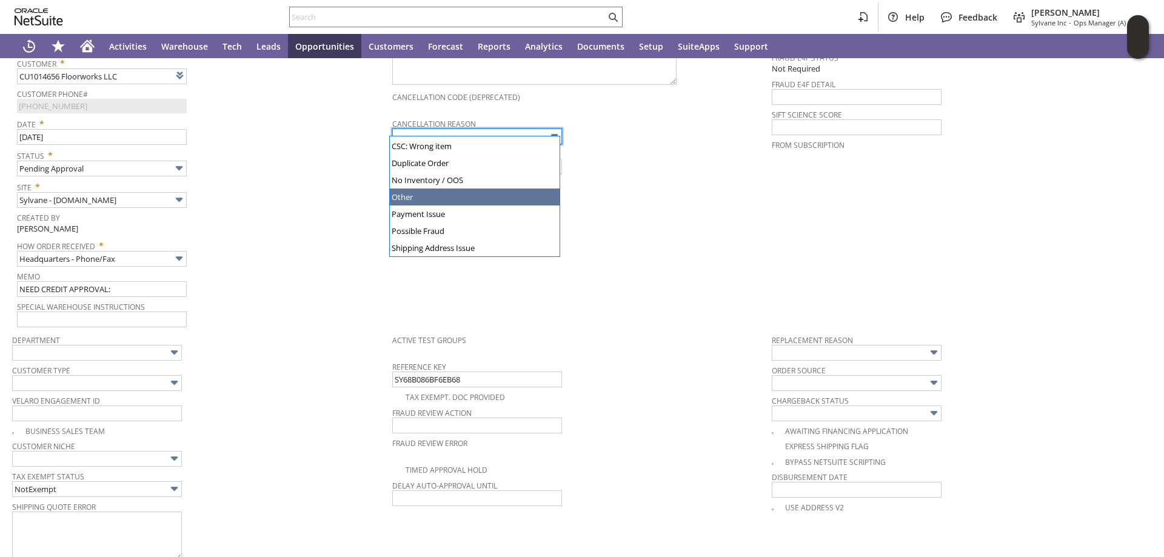
type input "Other"
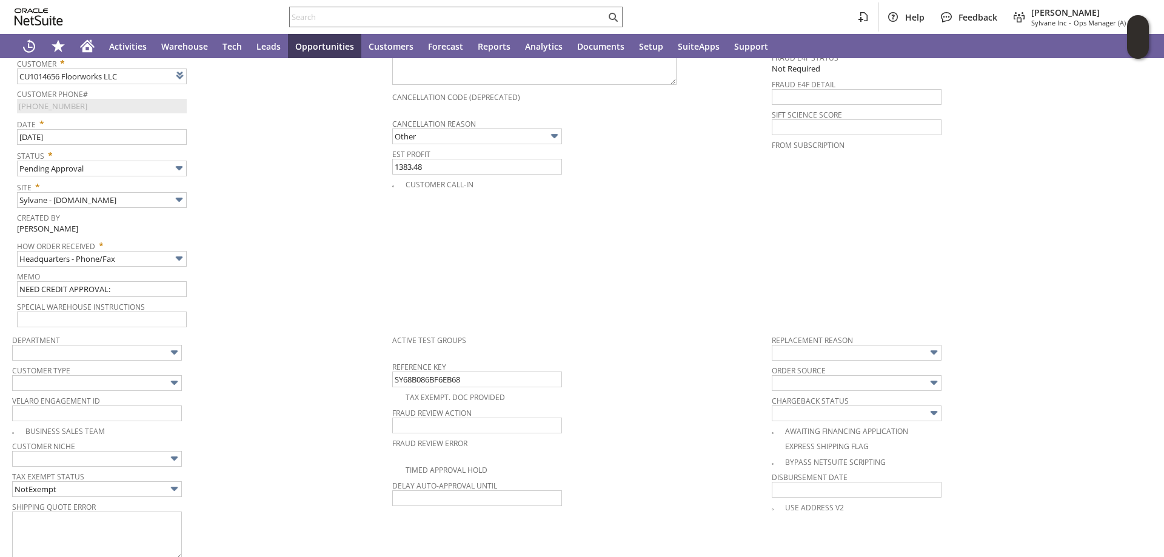
click at [353, 199] on div "Site * Sylvane - [DOMAIN_NAME]" at bounding box center [201, 193] width 369 height 30
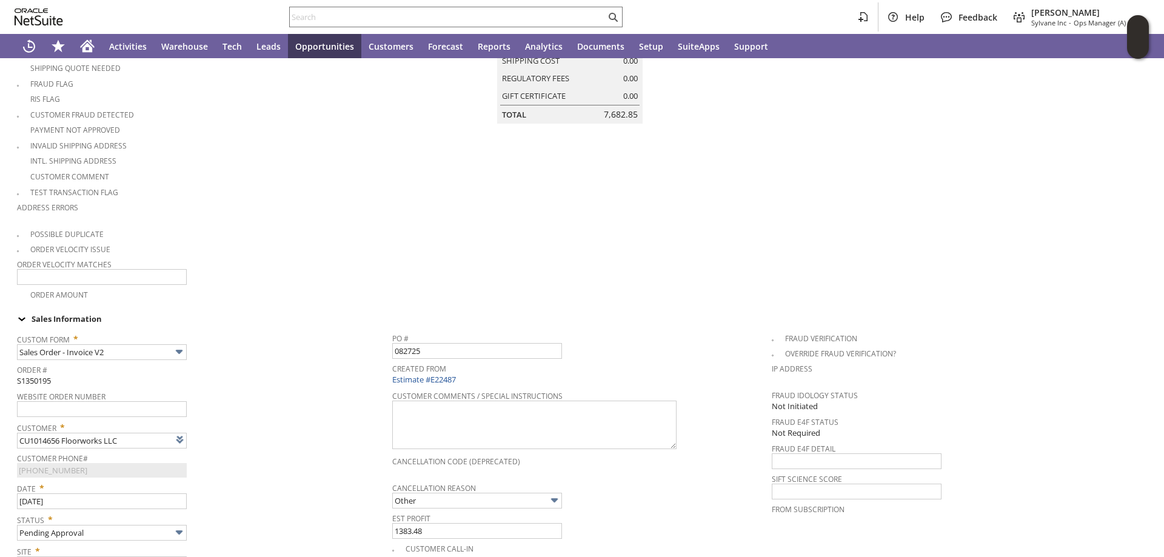
scroll to position [61, 0]
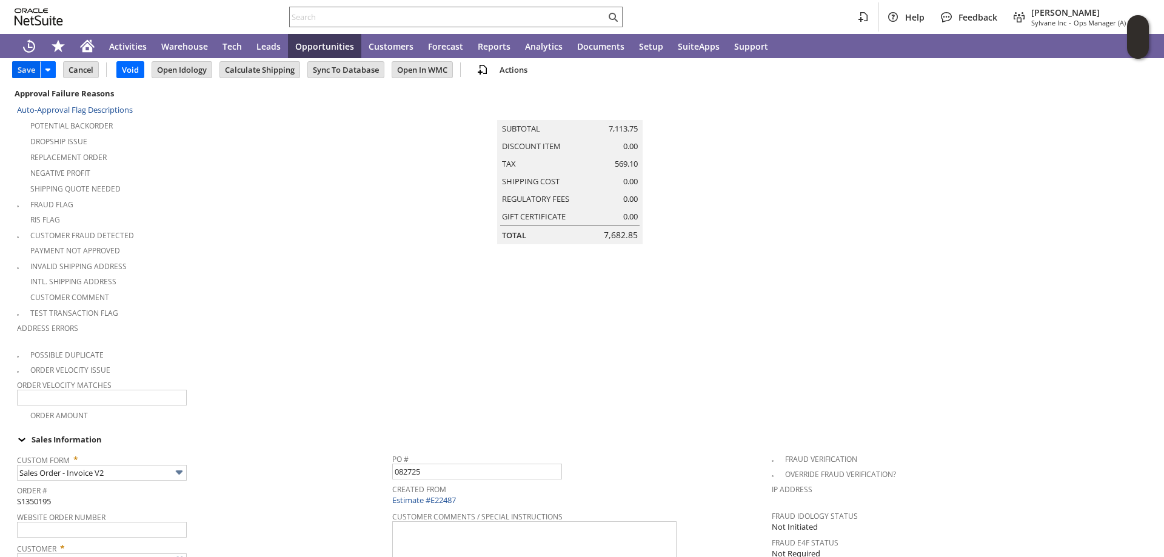
click at [27, 68] on input "Save" at bounding box center [26, 70] width 27 height 16
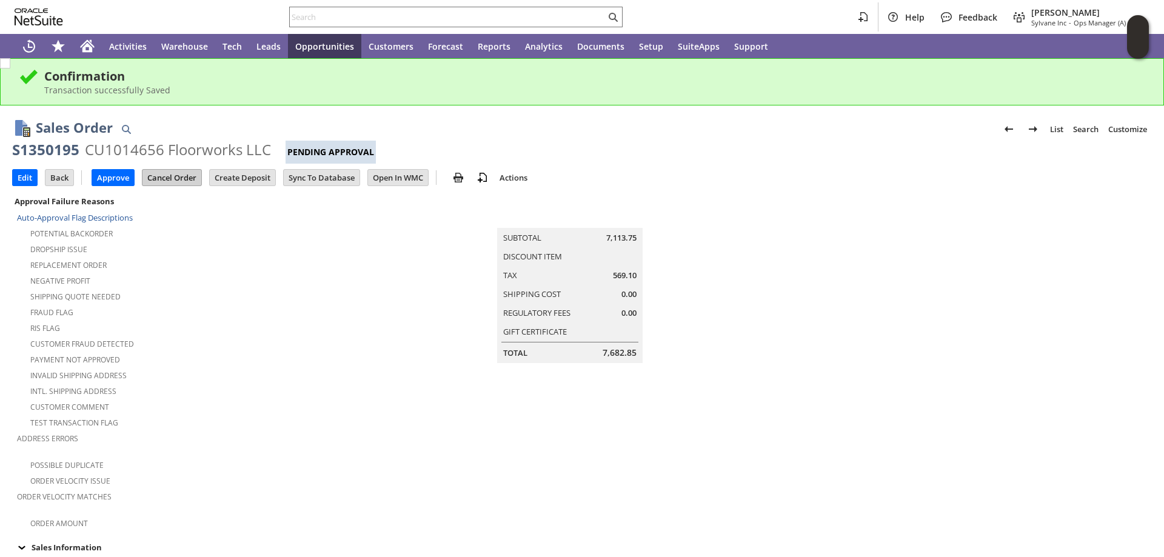
click at [167, 177] on input "Cancel Order" at bounding box center [171, 178] width 59 height 16
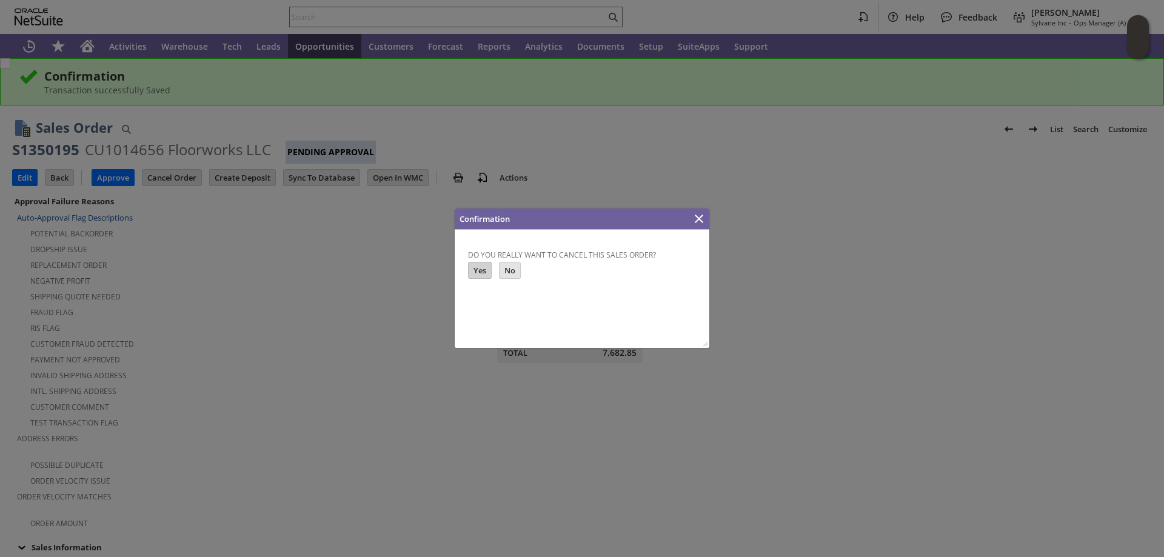
click at [479, 270] on input "Yes" at bounding box center [480, 270] width 22 height 16
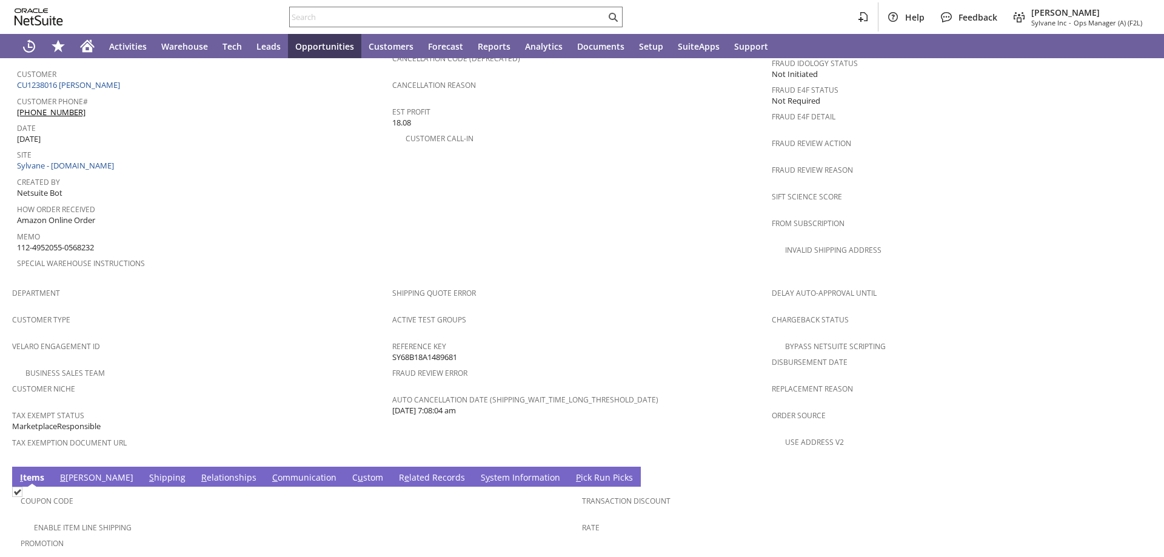
scroll to position [710, 0]
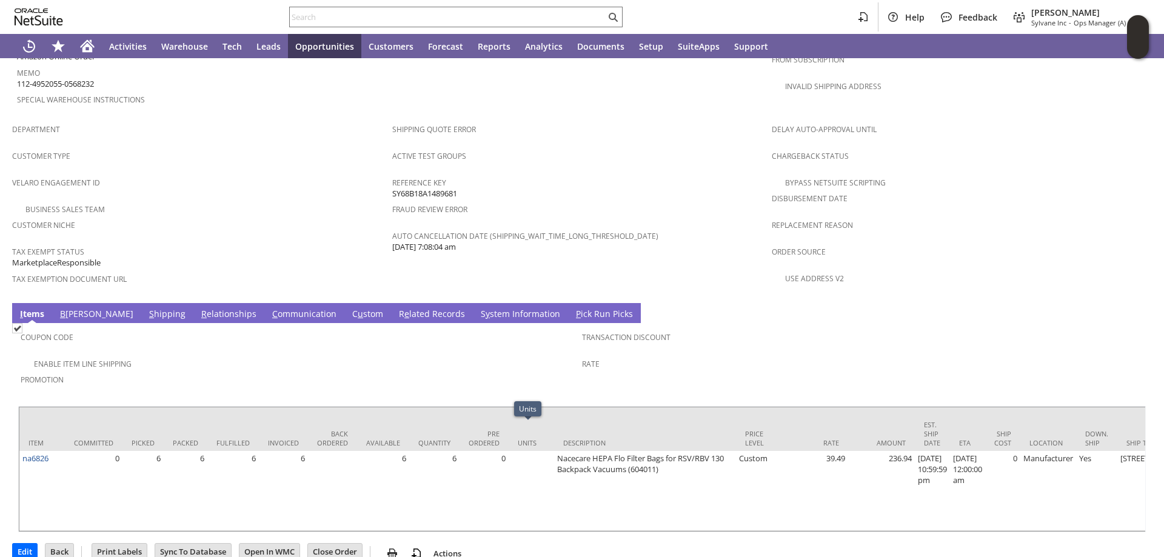
click at [149, 308] on span "S" at bounding box center [151, 314] width 5 height 12
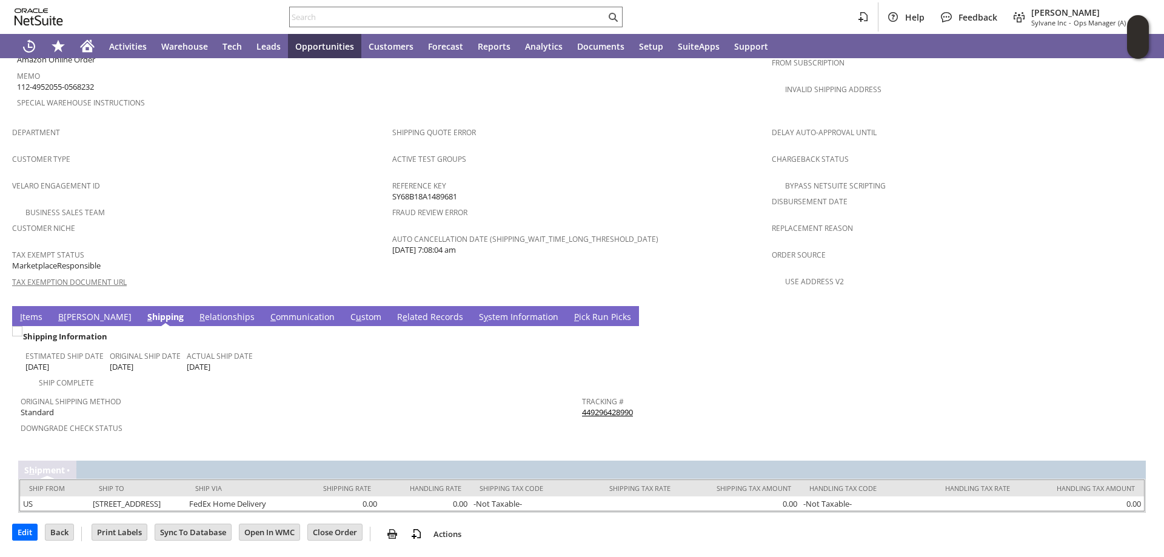
scroll to position [678, 0]
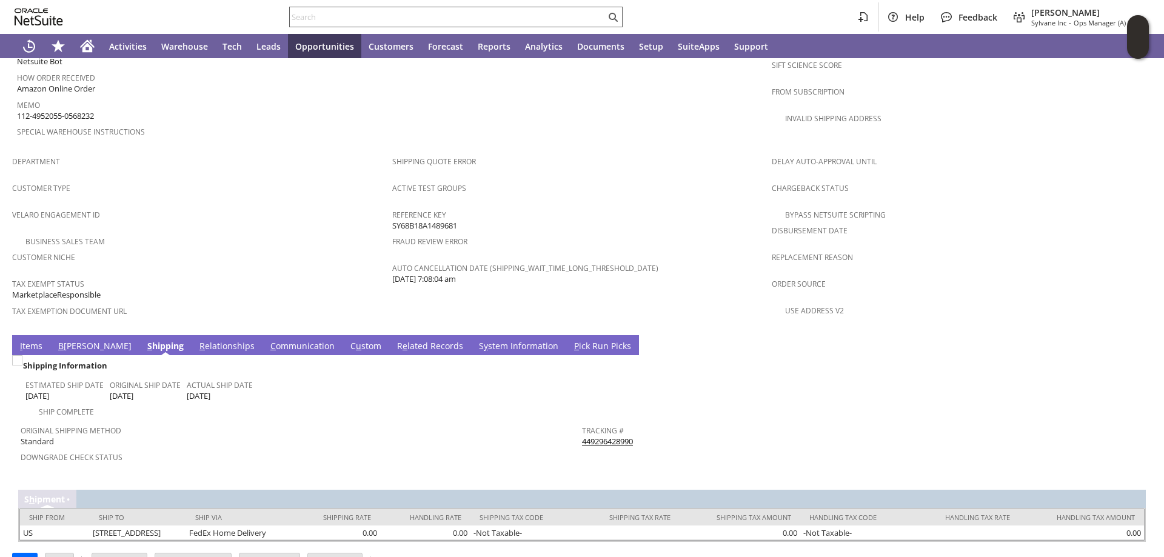
click at [321, 16] on input "text" at bounding box center [448, 17] width 316 height 15
paste input "113-1592561-3580226"
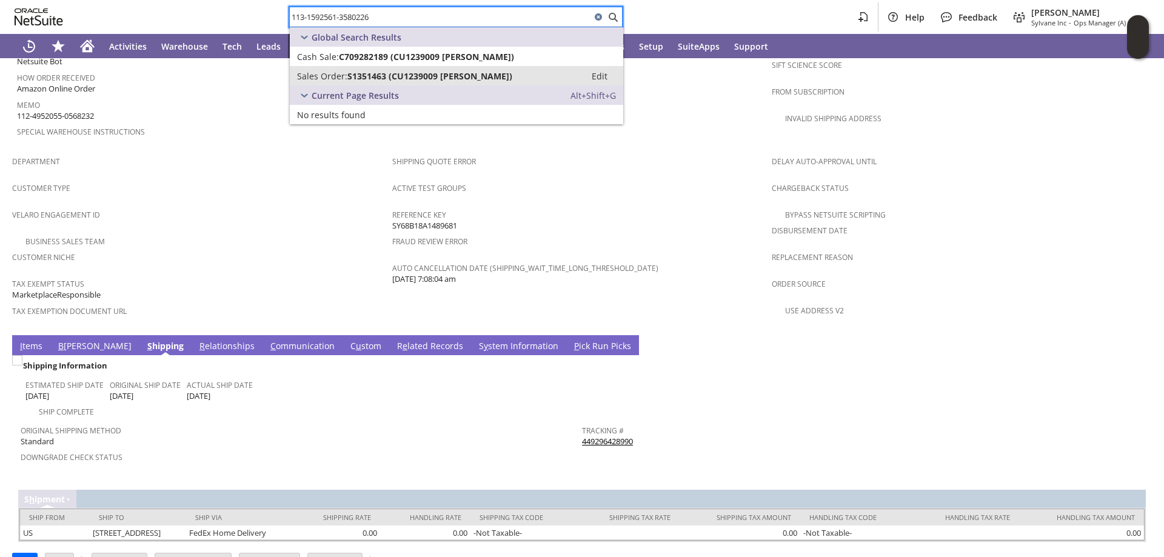
type input "113-1592561-3580226"
click at [373, 74] on span "S1351463 (CU1239009 Violet Edick)" at bounding box center [429, 76] width 165 height 12
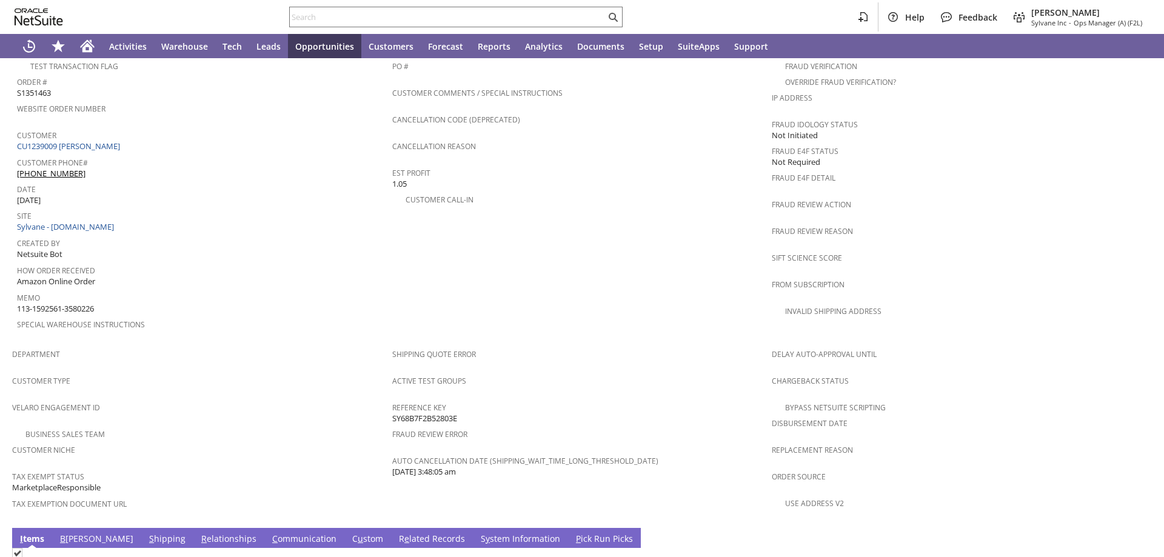
scroll to position [727, 0]
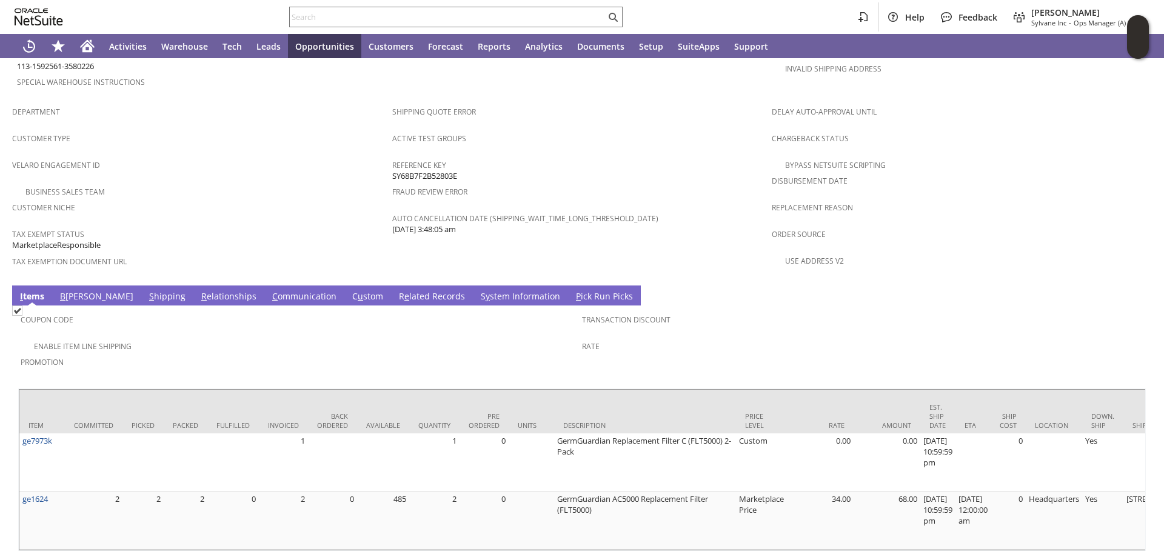
click at [396, 290] on link "R e lated Records" at bounding box center [432, 296] width 72 height 13
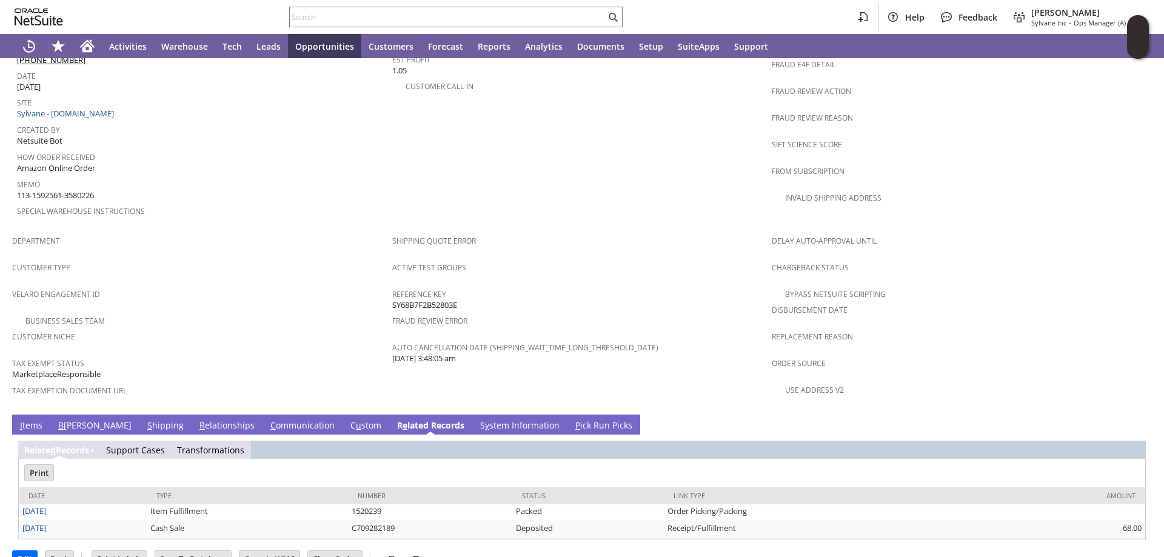
scroll to position [0, 0]
click at [29, 419] on link "I tems" at bounding box center [31, 425] width 28 height 13
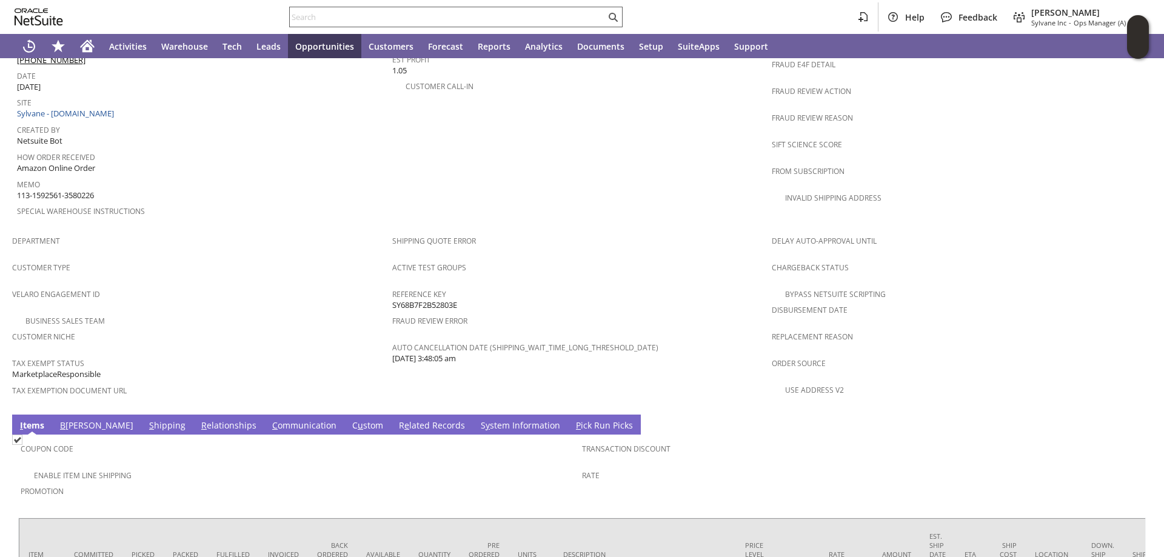
click at [317, 20] on input "text" at bounding box center [448, 17] width 316 height 15
paste input "111-7797240-9977047"
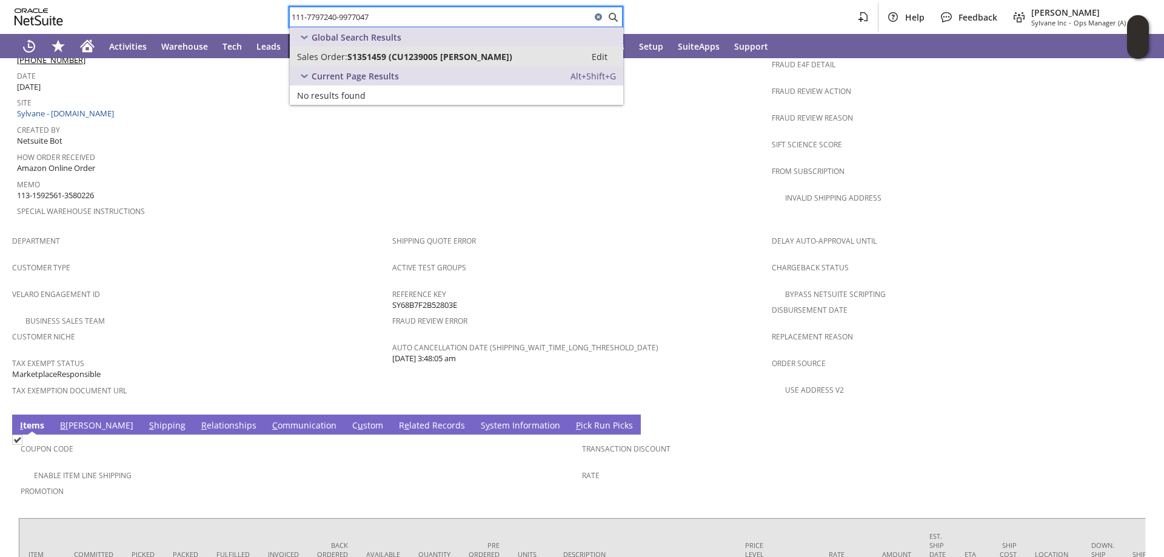
type input "111-7797240-9977047"
click at [401, 56] on span "S1351459 (CU1239005 Conor Henderson)" at bounding box center [429, 57] width 165 height 12
